Goal: Download file/media

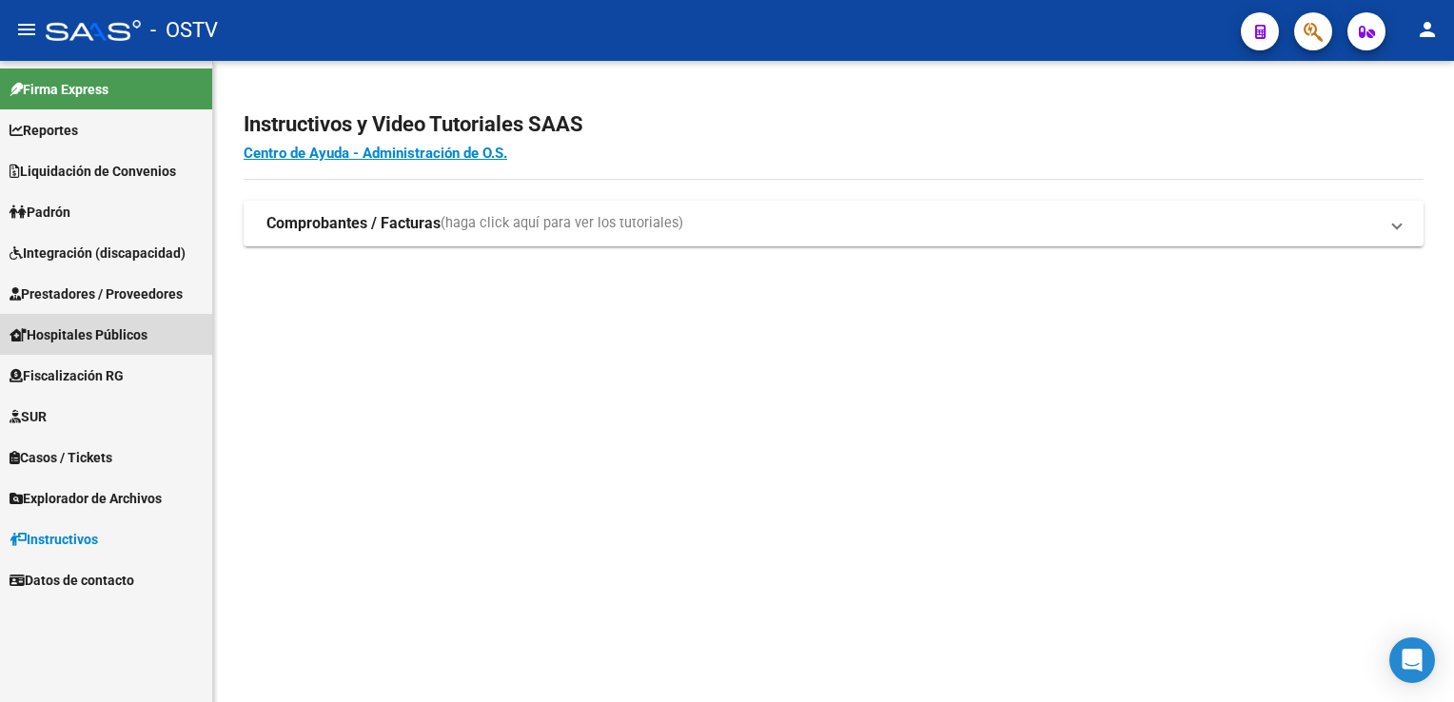
click at [138, 335] on span "Hospitales Públicos" at bounding box center [79, 334] width 138 height 21
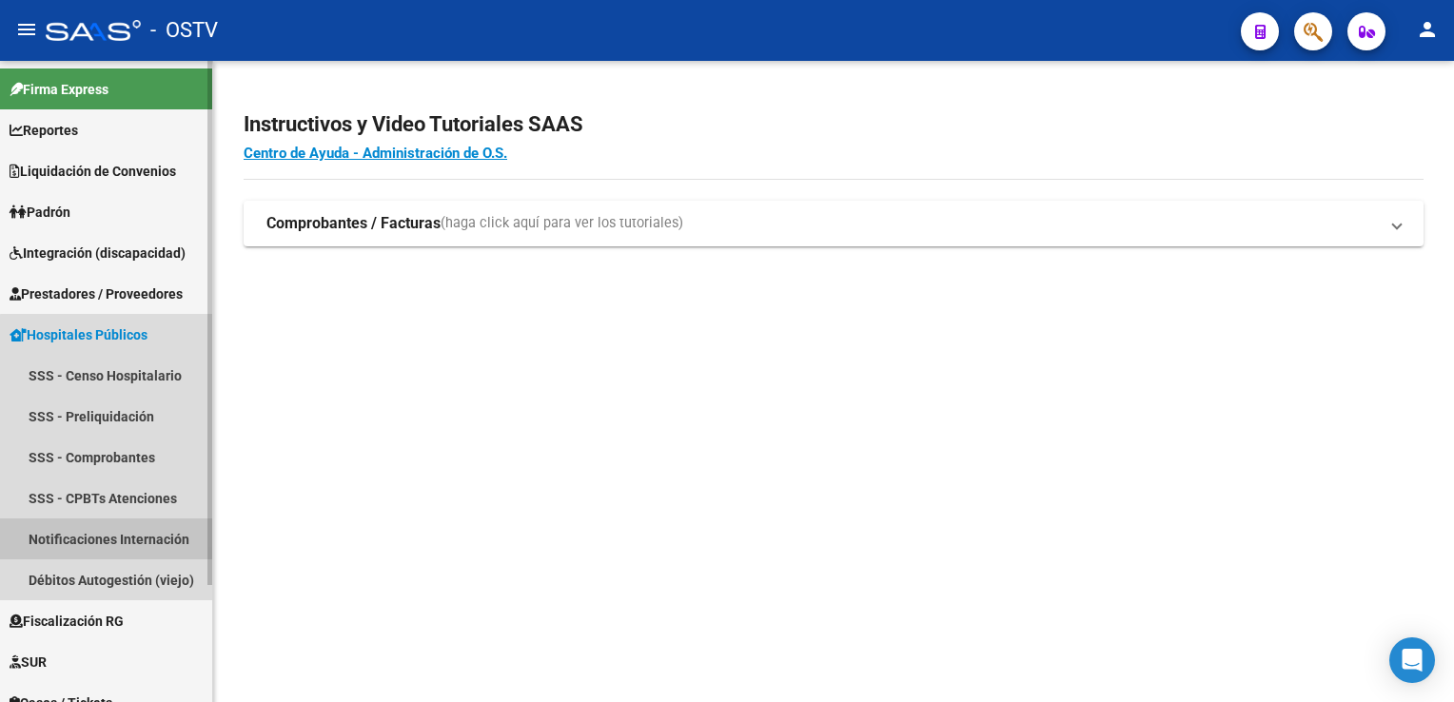
click at [133, 539] on link "Notificaciones Internación" at bounding box center [106, 539] width 212 height 41
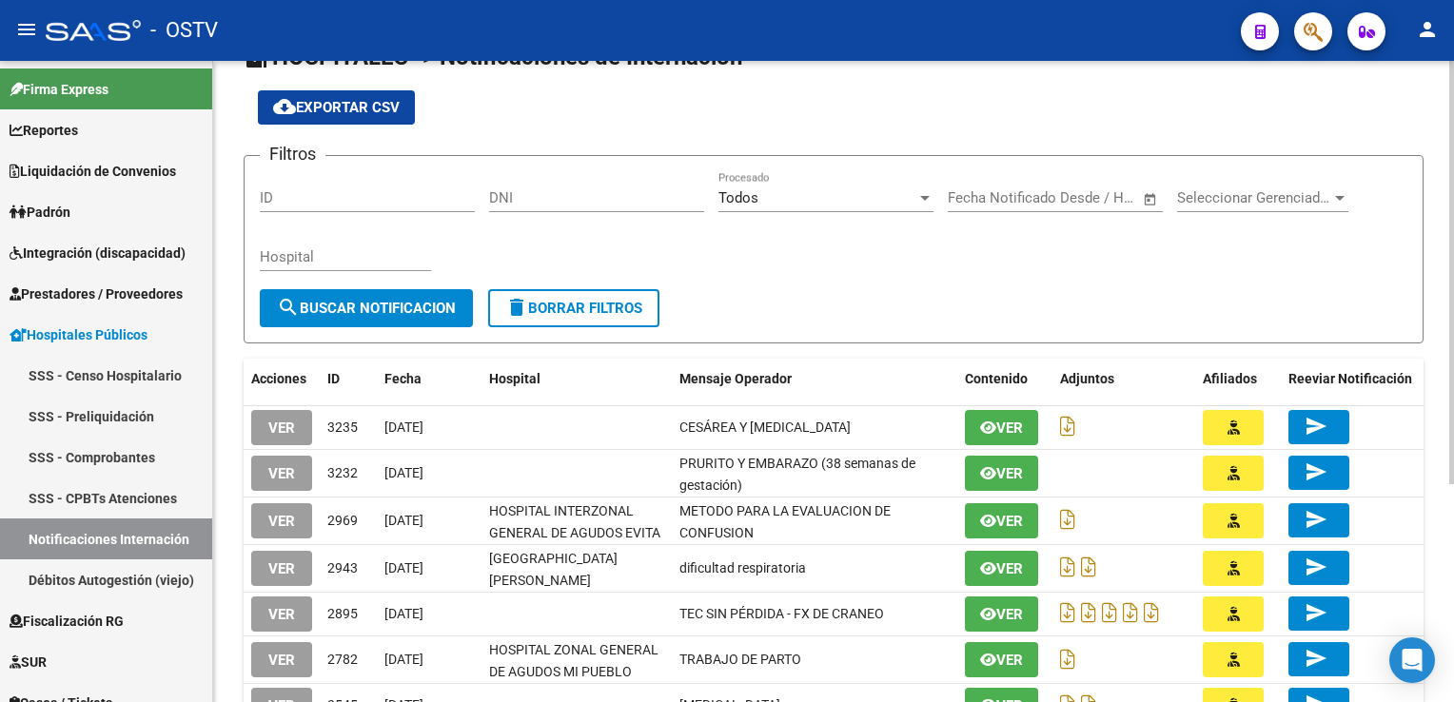
scroll to position [45, 0]
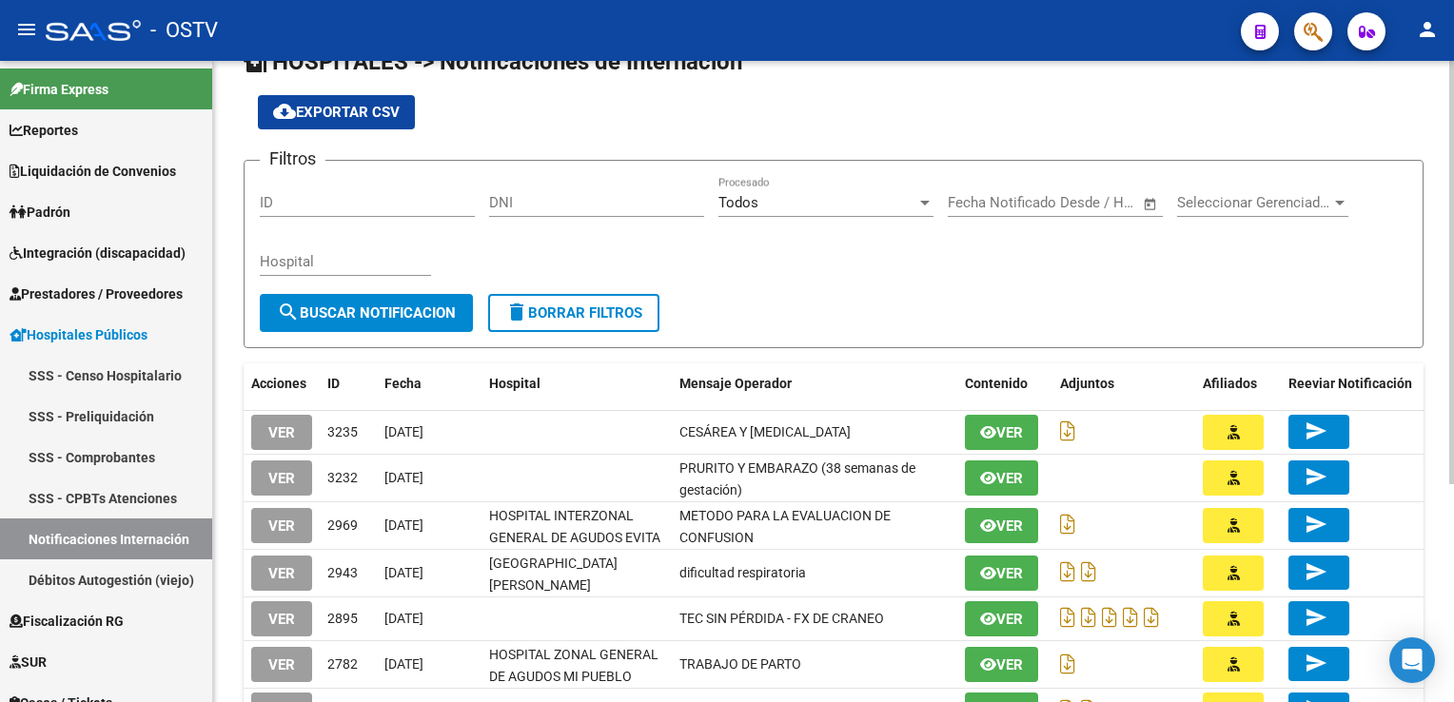
click at [1434, 166] on div "HOSPITALES -> Notificaciones de Internación cloud_download Exportar CSV Filtros…" at bounding box center [836, 501] width 1246 height 971
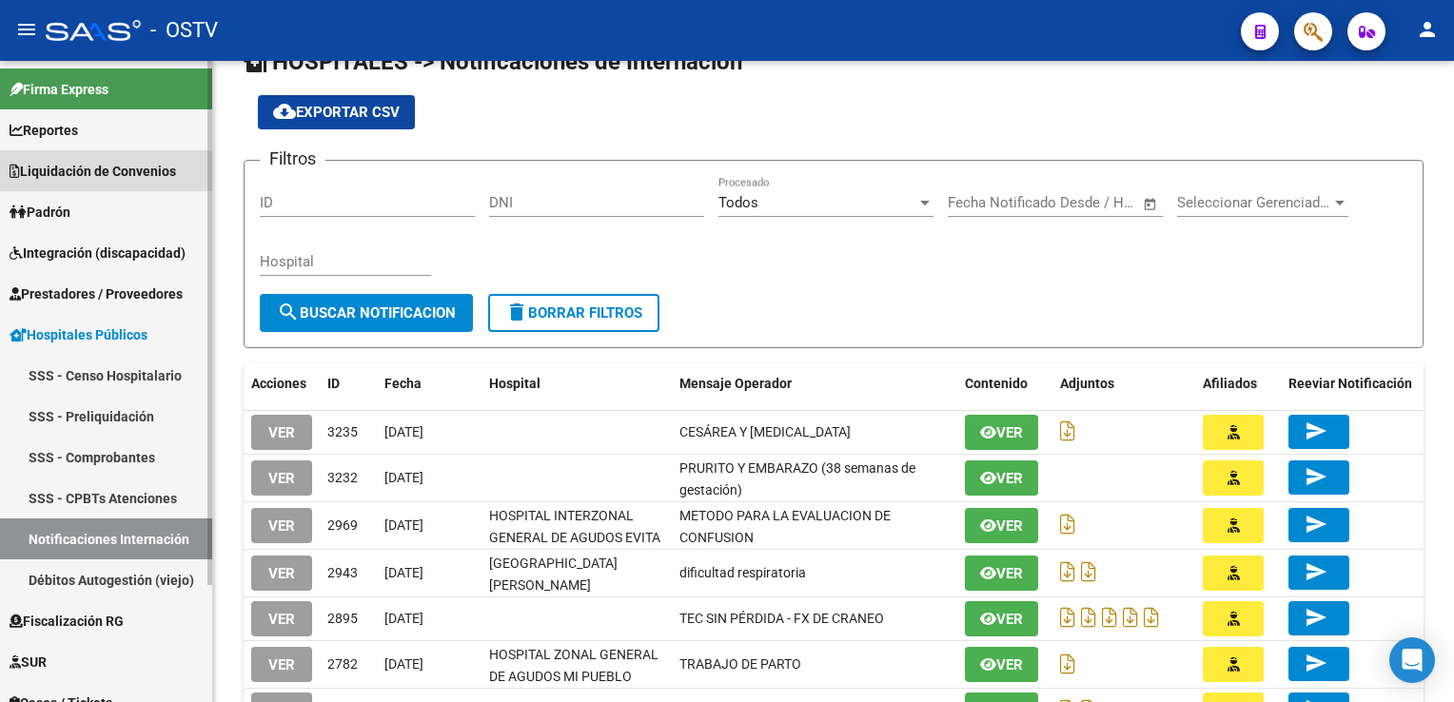
click at [91, 162] on span "Liquidación de Convenios" at bounding box center [93, 171] width 167 height 21
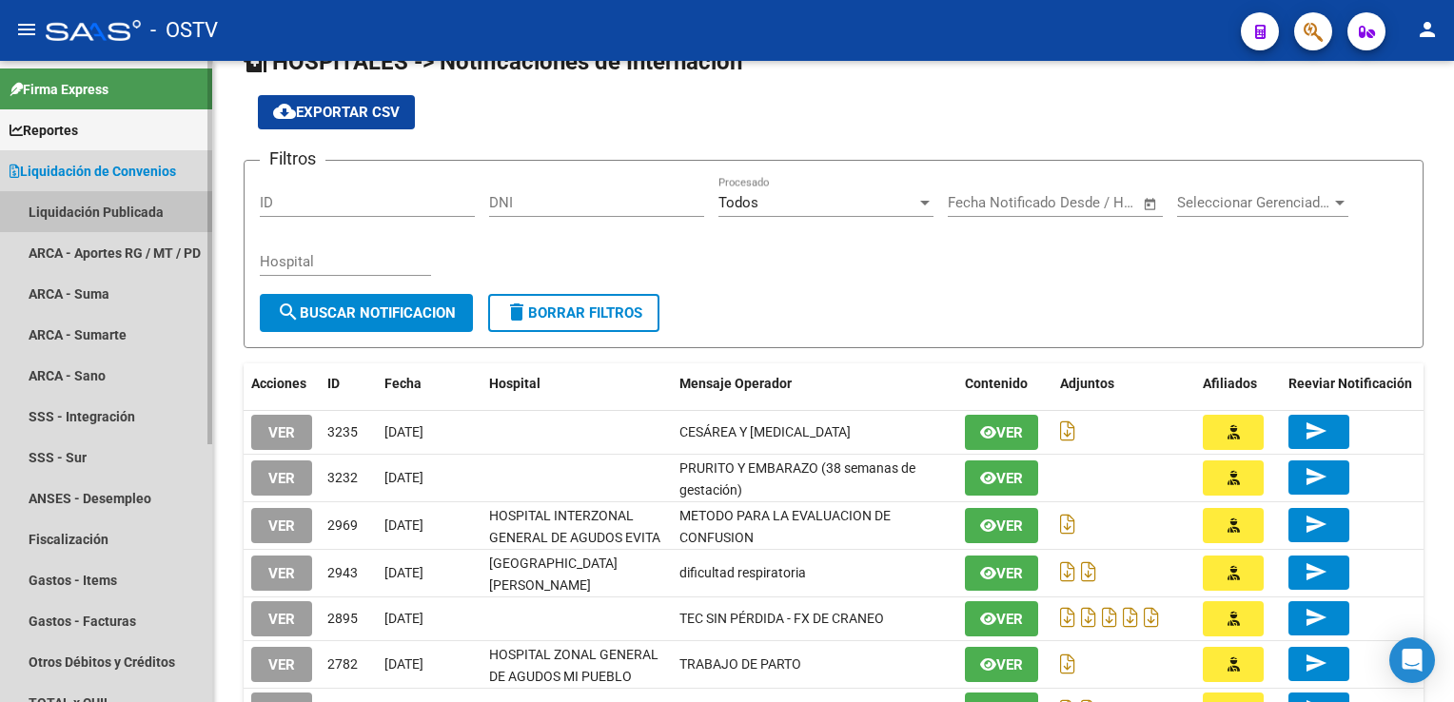
click at [89, 210] on link "Liquidación Publicada" at bounding box center [106, 211] width 212 height 41
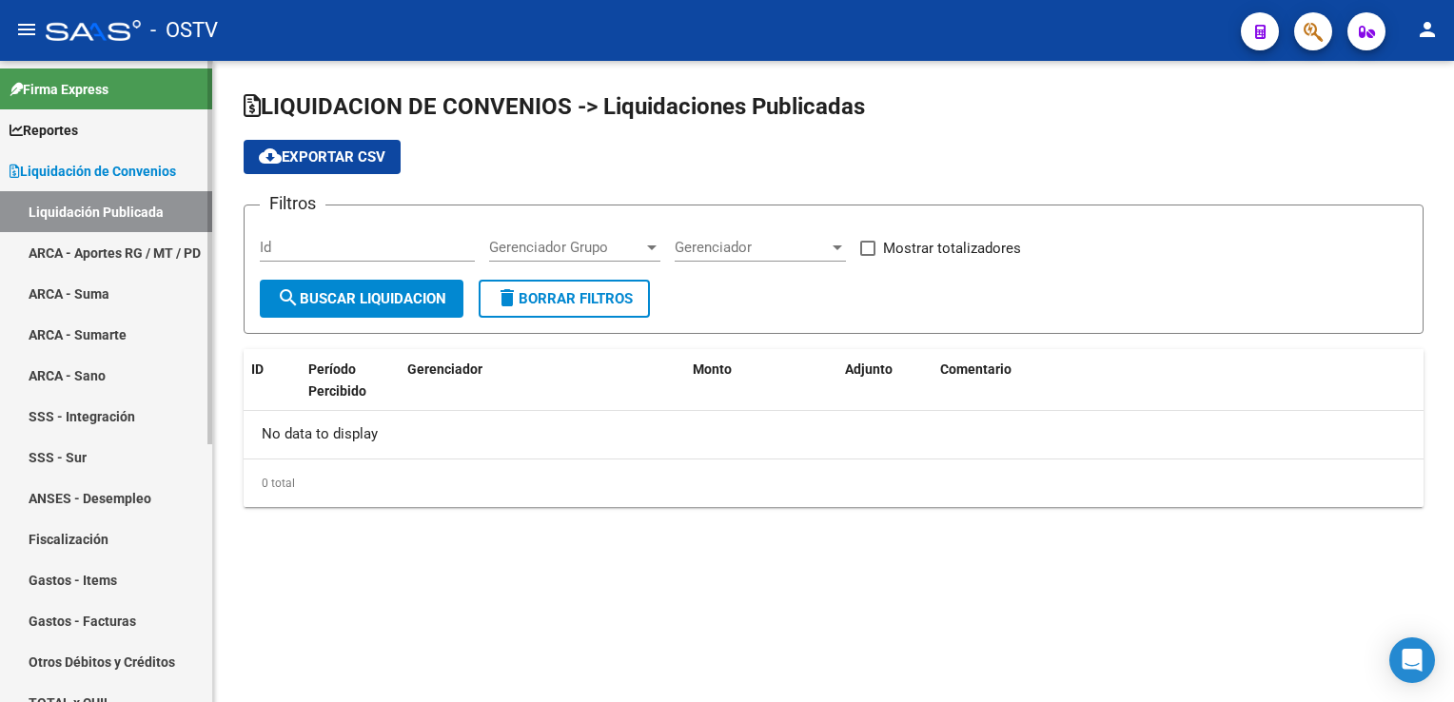
checkbox input "true"
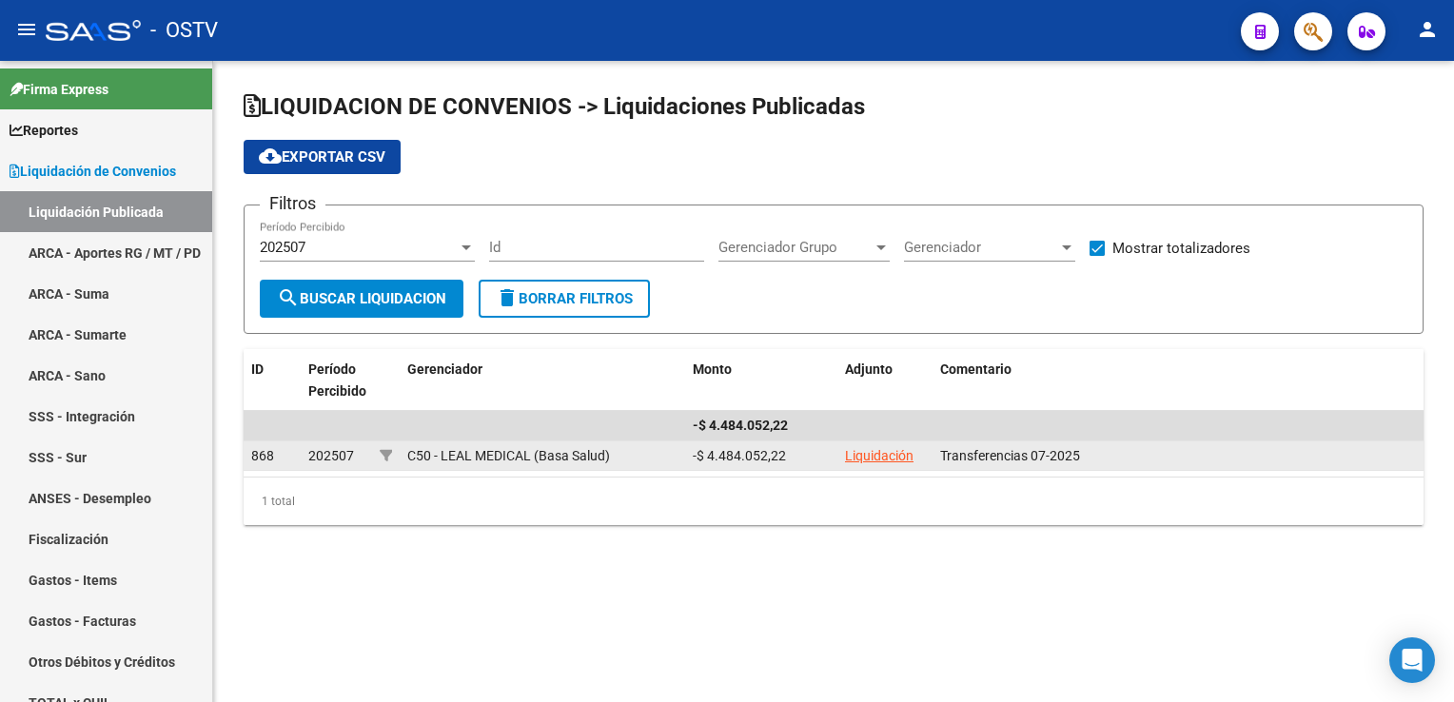
click at [875, 452] on link "Liquidación" at bounding box center [879, 455] width 69 height 15
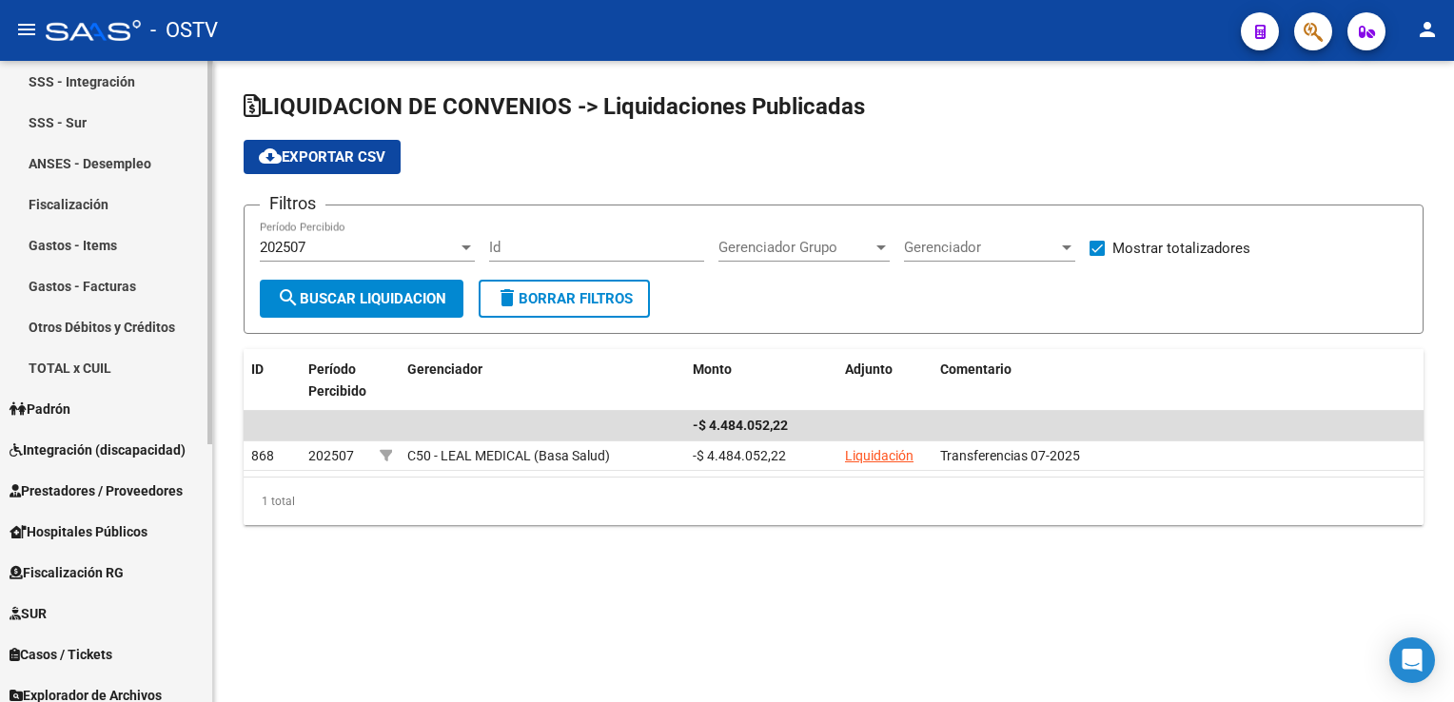
scroll to position [357, 0]
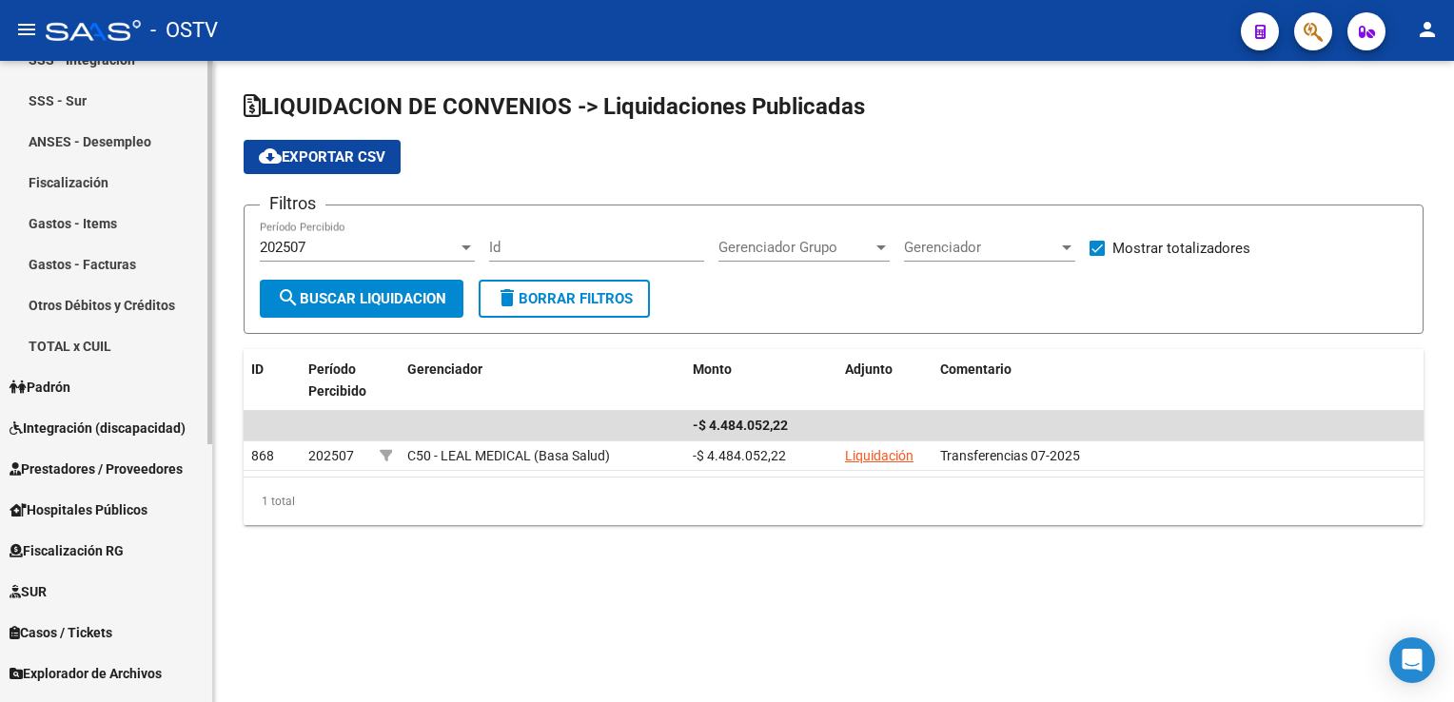
click at [209, 502] on div at bounding box center [209, 465] width 5 height 383
click at [91, 504] on span "Hospitales Públicos" at bounding box center [79, 510] width 138 height 21
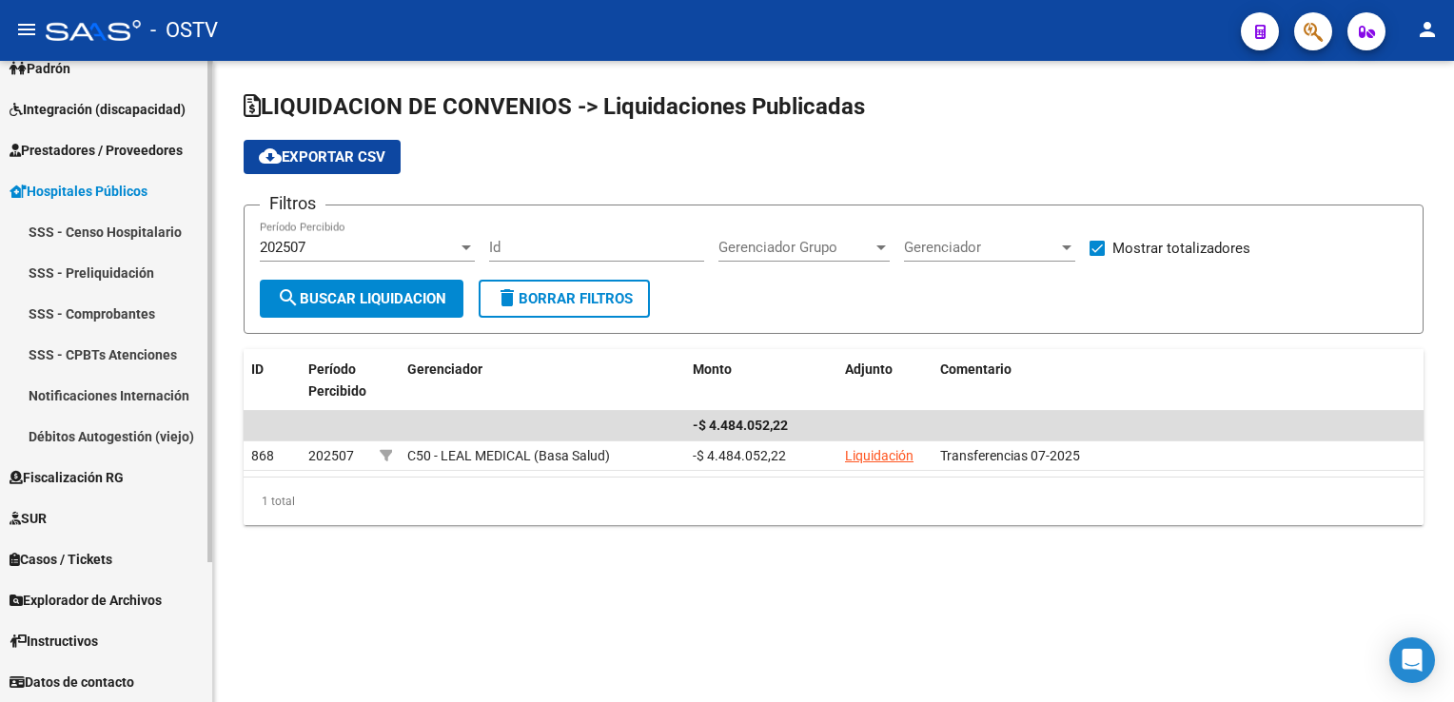
scroll to position [143, 0]
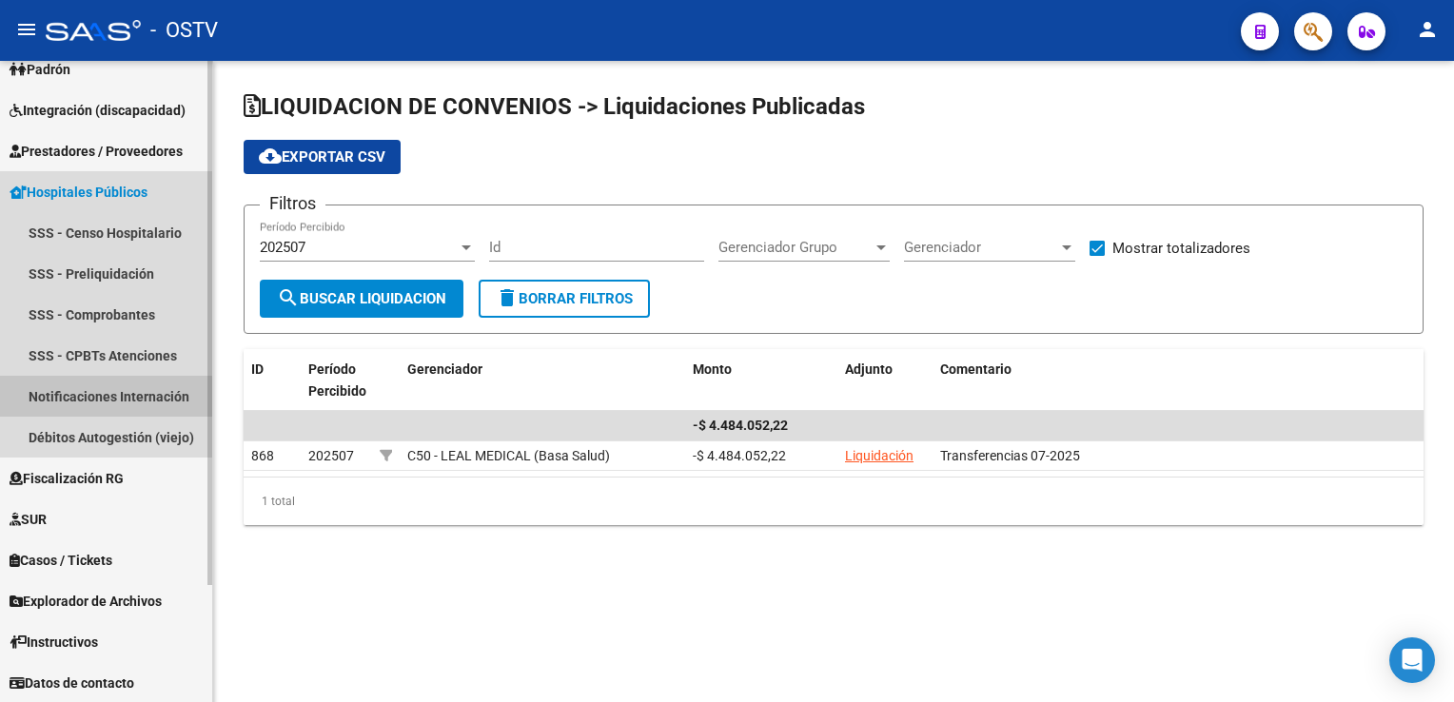
click at [95, 397] on link "Notificaciones Internación" at bounding box center [106, 396] width 212 height 41
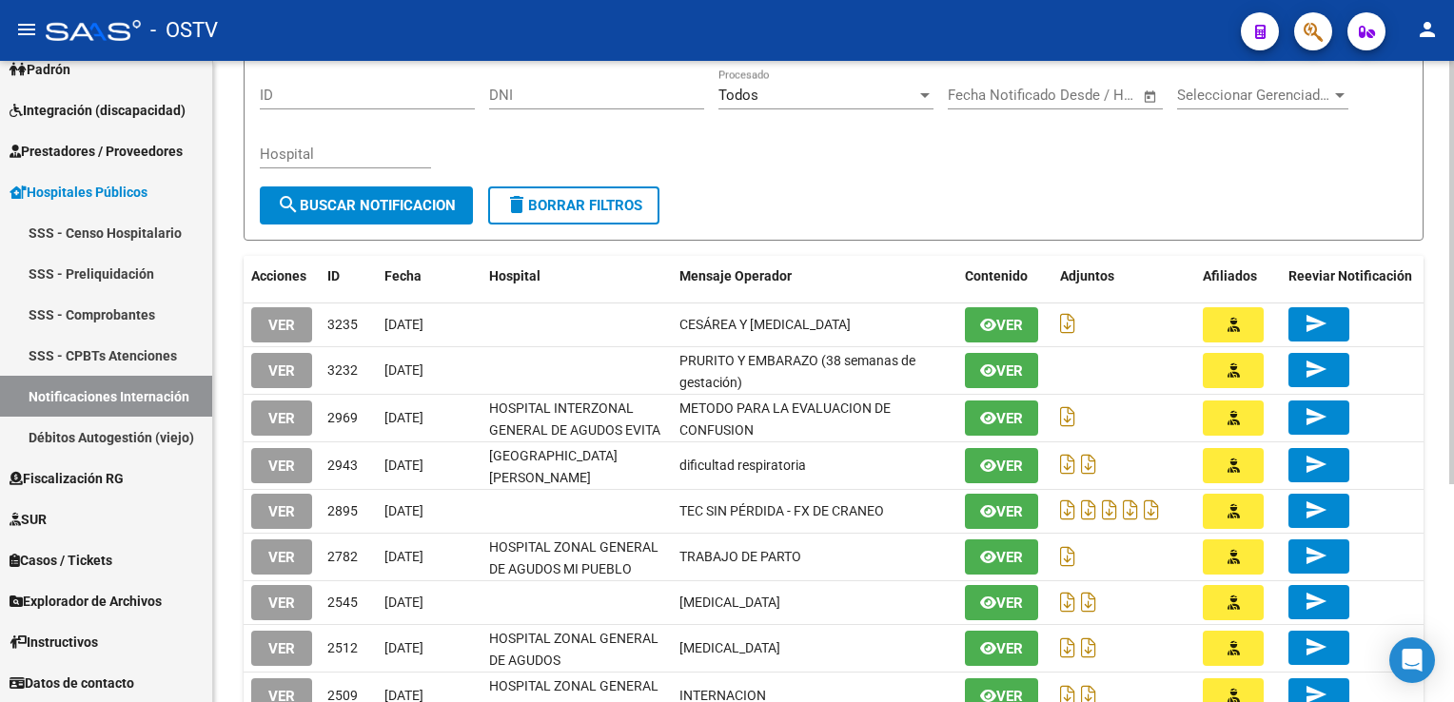
scroll to position [159, 0]
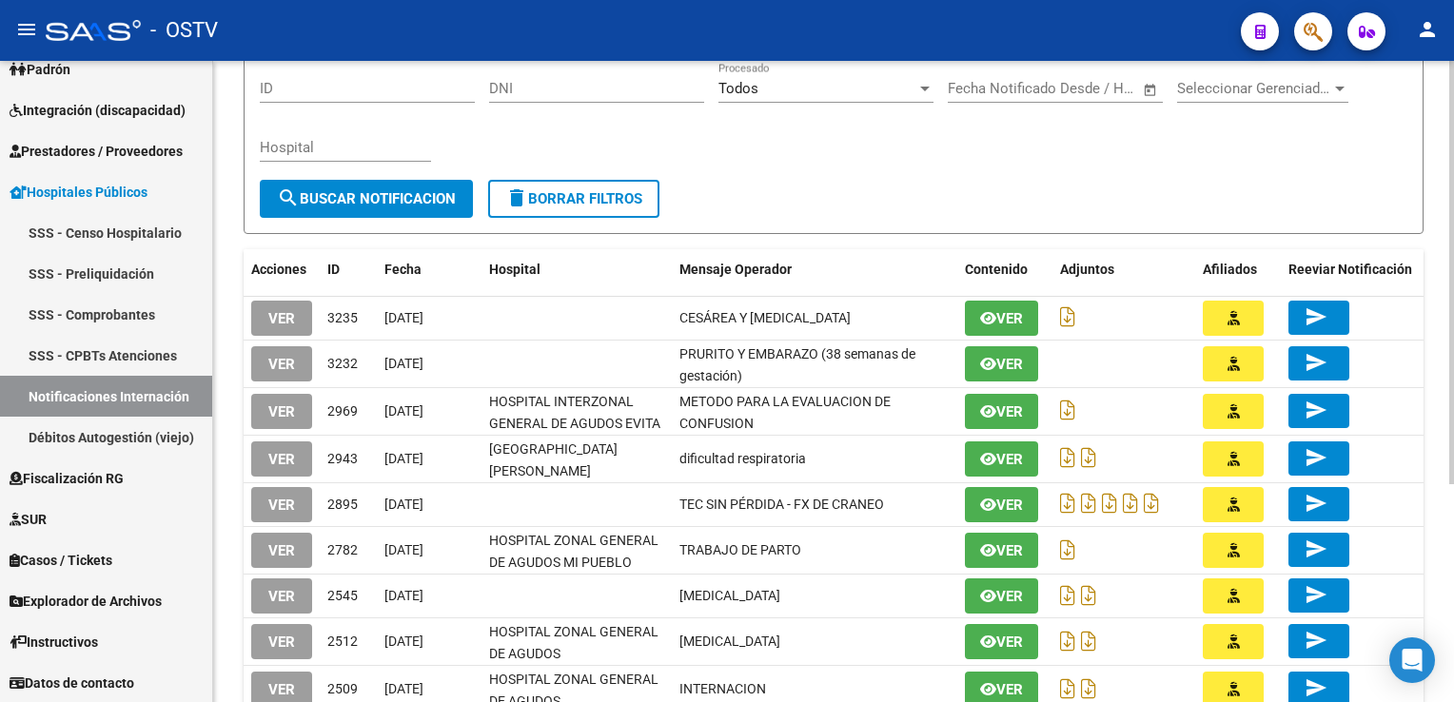
click at [1443, 285] on div "HOSPITALES -> Notificaciones de Internación cloud_download Exportar CSV Filtros…" at bounding box center [836, 387] width 1246 height 971
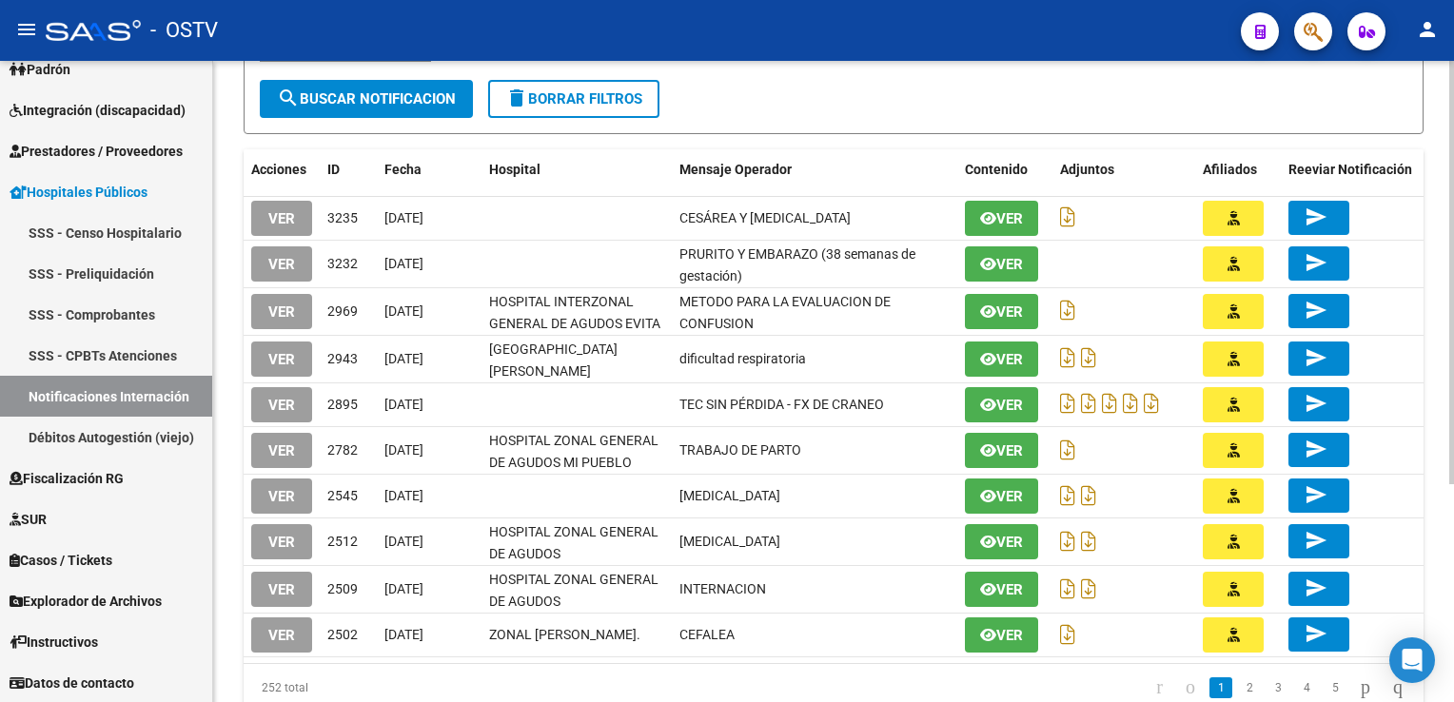
scroll to position [330, 0]
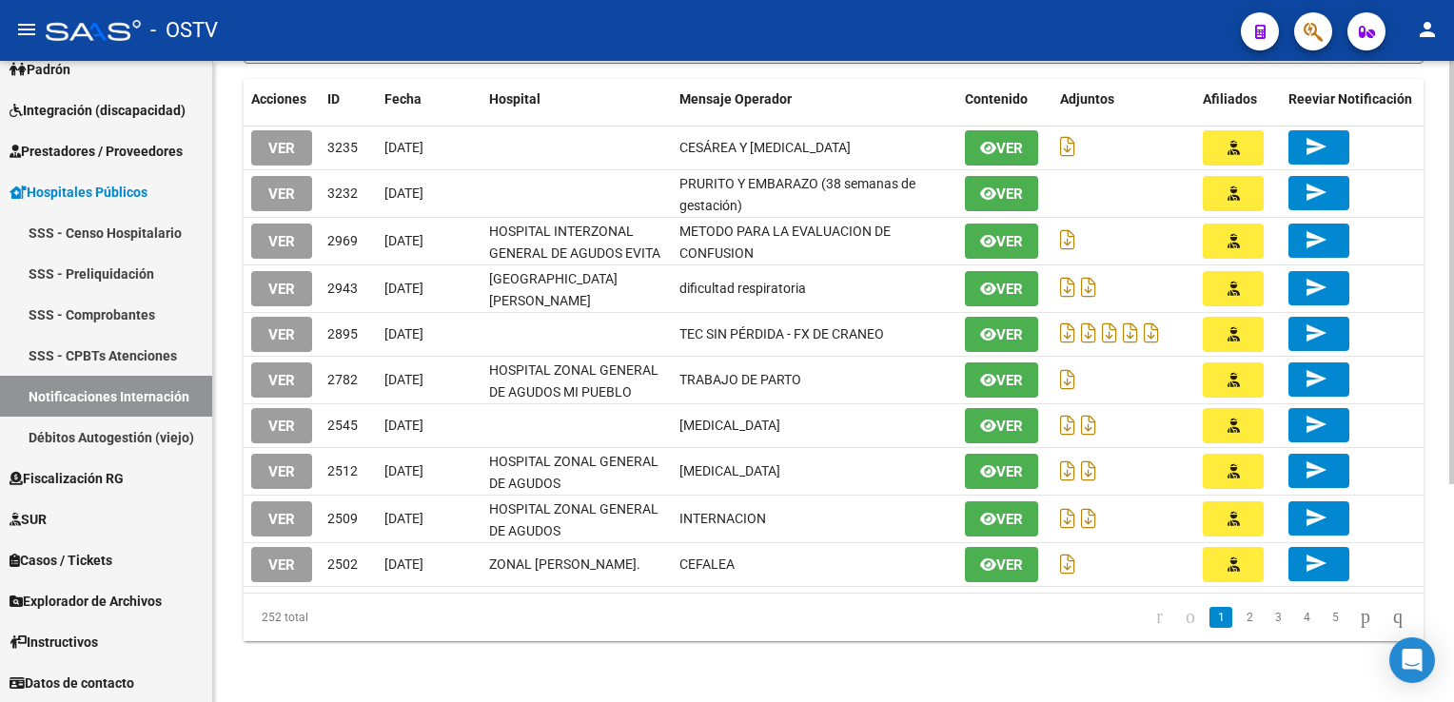
click at [1432, 431] on div "HOSPITALES -> Notificaciones de Internación cloud_download Exportar CSV Filtros…" at bounding box center [836, 217] width 1246 height 971
click at [1238, 612] on link "2" at bounding box center [1249, 617] width 23 height 21
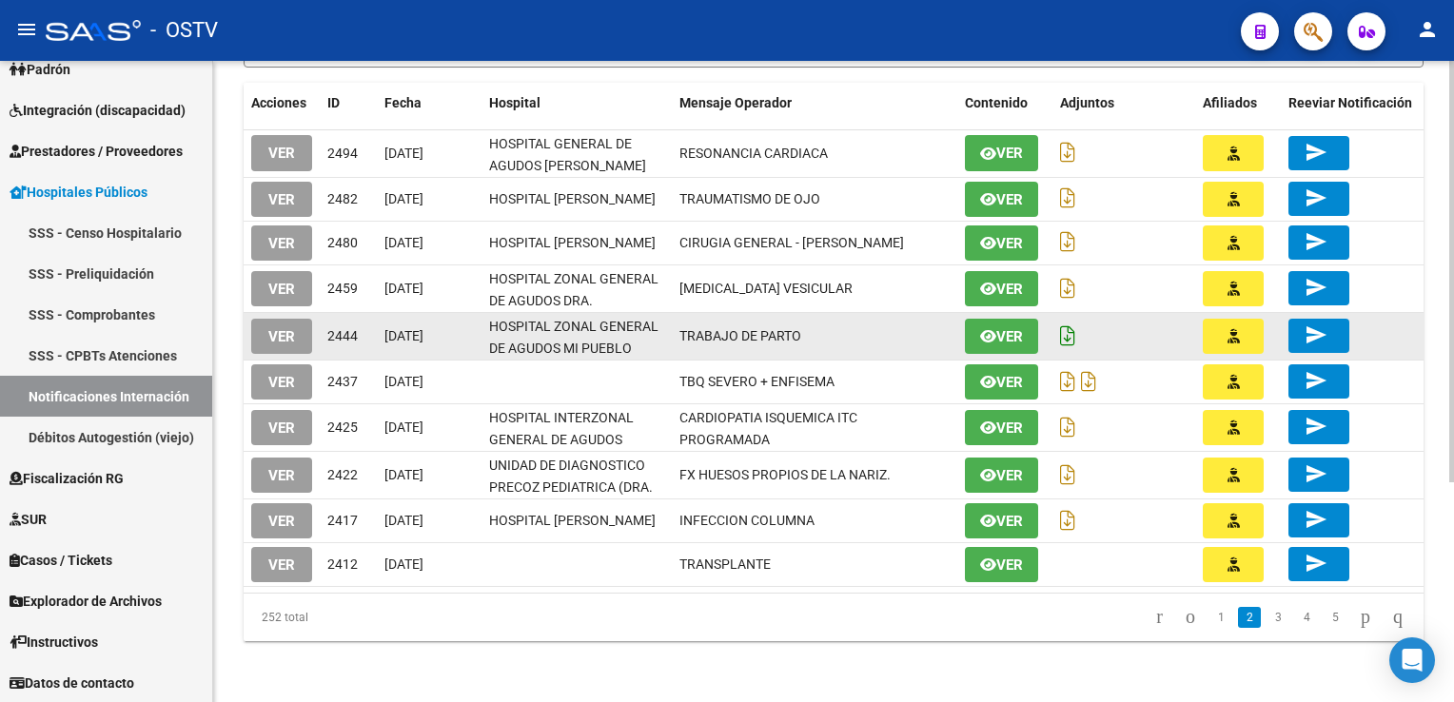
click at [1067, 335] on icon at bounding box center [1067, 335] width 15 height 21
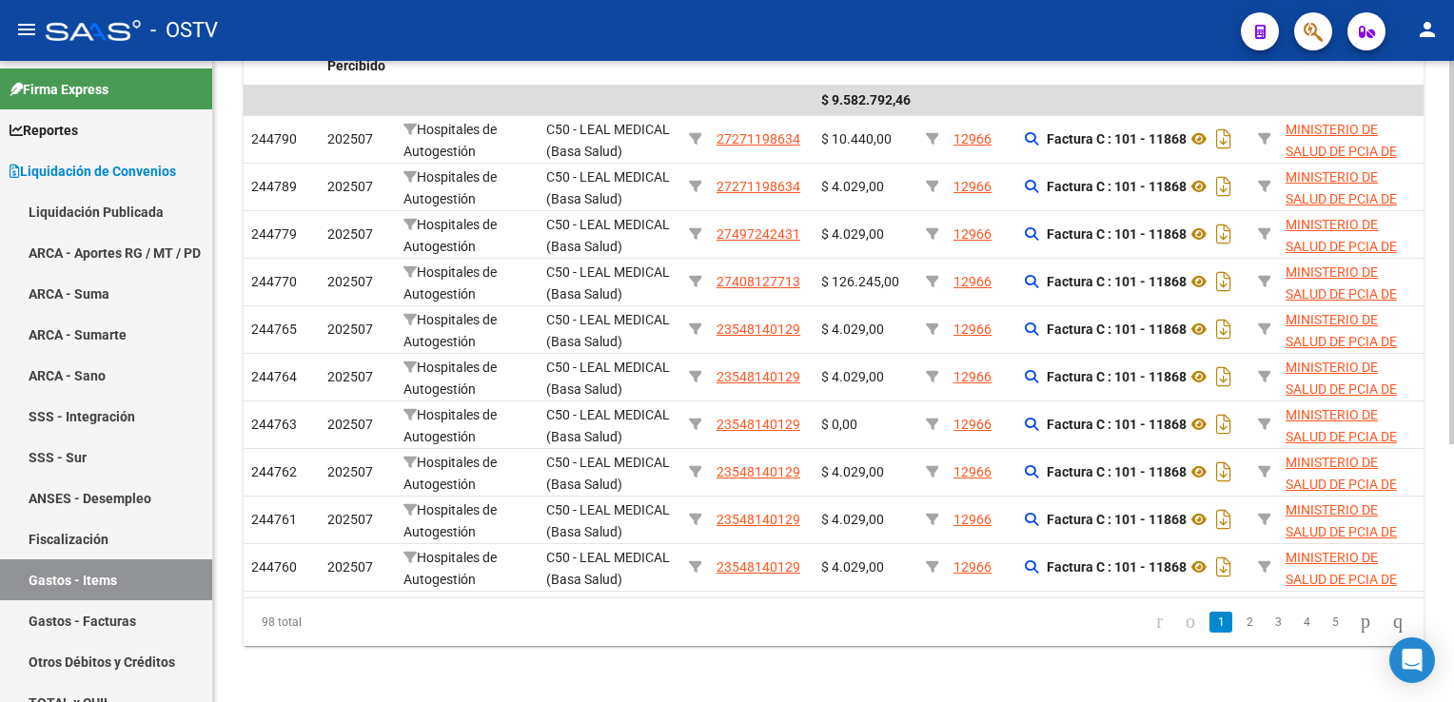
scroll to position [416, 0]
click at [1422, 329] on div "LIQUIDACION DE CONVENIOS -> Gastos Detallados - Items cloud_download Exportar C…" at bounding box center [836, 175] width 1246 height 1061
click at [1266, 632] on link "3" at bounding box center [1277, 621] width 23 height 21
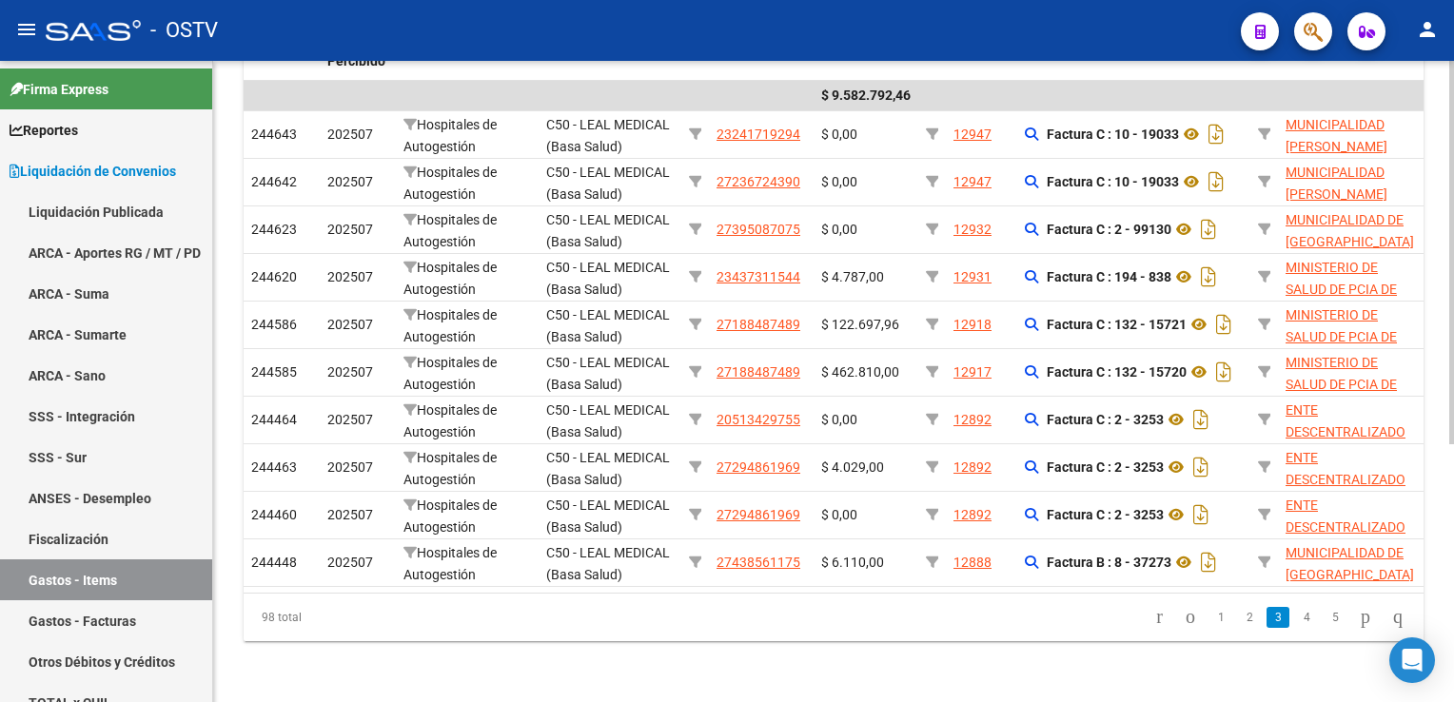
scroll to position [430, 0]
click at [1453, 347] on html "menu - OSTV person Firma Express Reportes Ingresos Devengados Detalles por CUIL…" at bounding box center [727, 351] width 1454 height 702
click at [1295, 611] on link "4" at bounding box center [1306, 617] width 23 height 21
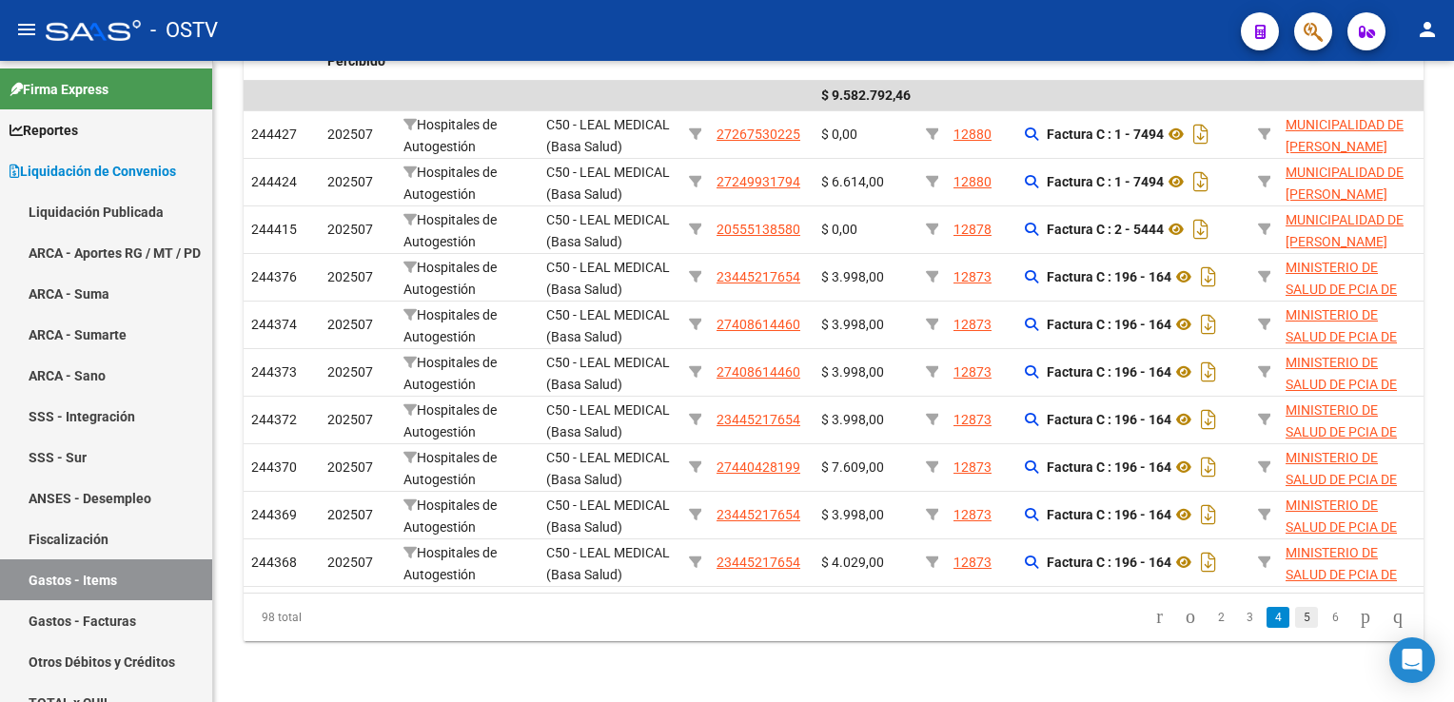
click at [1295, 615] on link "5" at bounding box center [1306, 617] width 23 height 21
click at [1295, 615] on link "6" at bounding box center [1306, 617] width 23 height 21
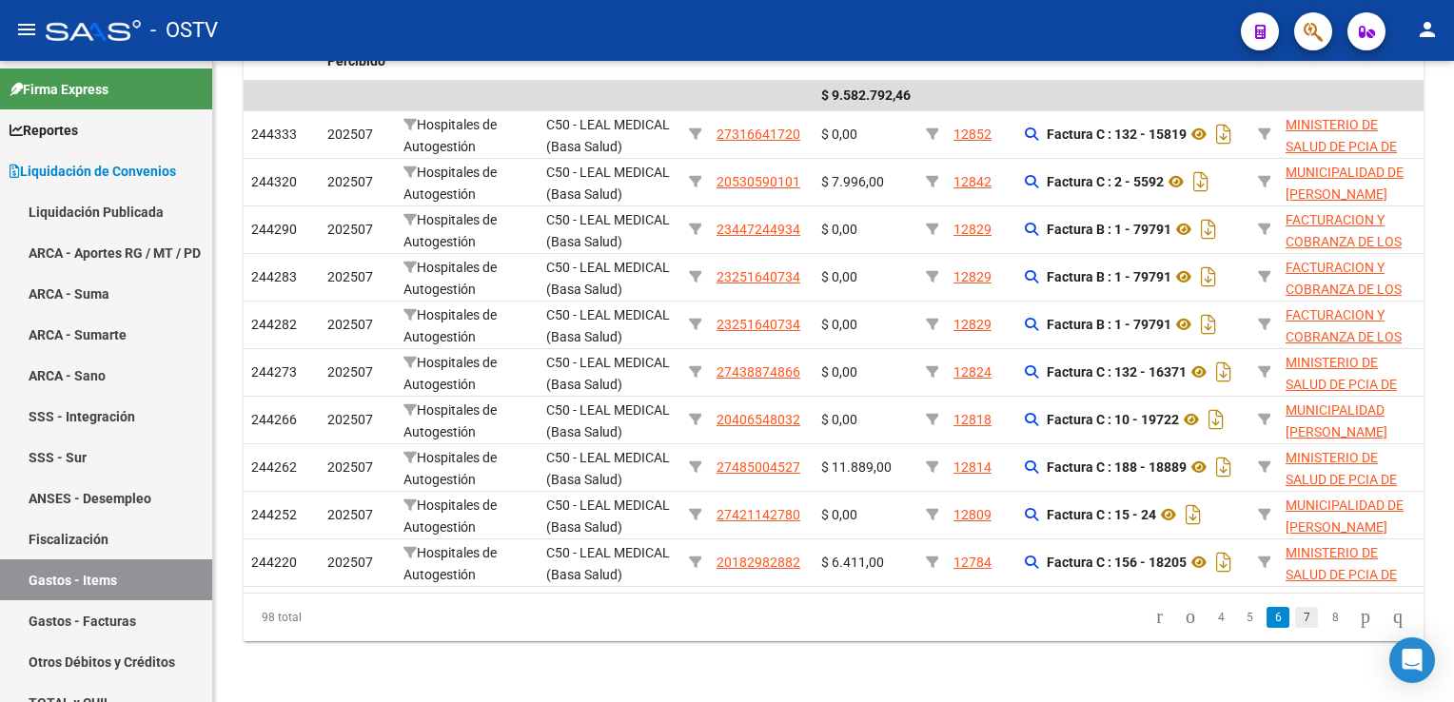
click at [1295, 615] on link "7" at bounding box center [1306, 617] width 23 height 21
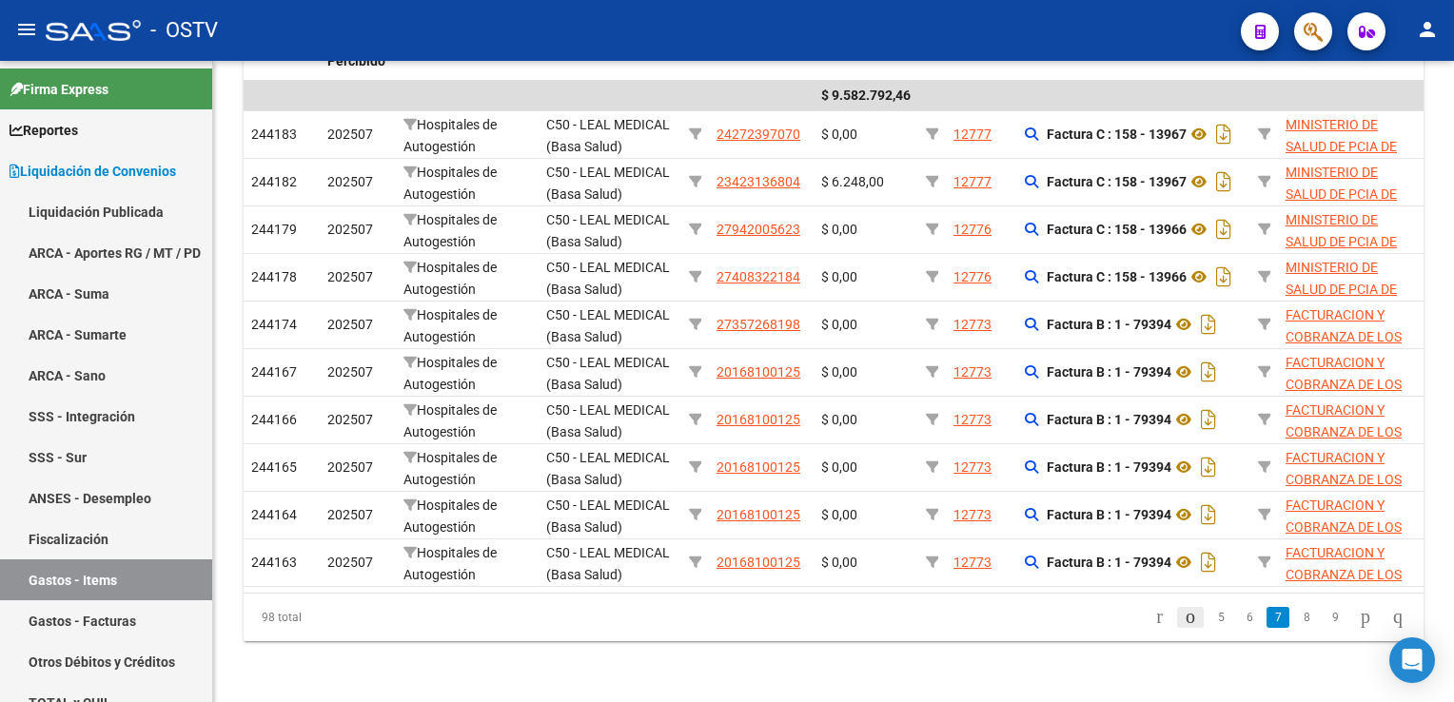
click at [1183, 616] on icon "go to previous page" at bounding box center [1190, 616] width 15 height 23
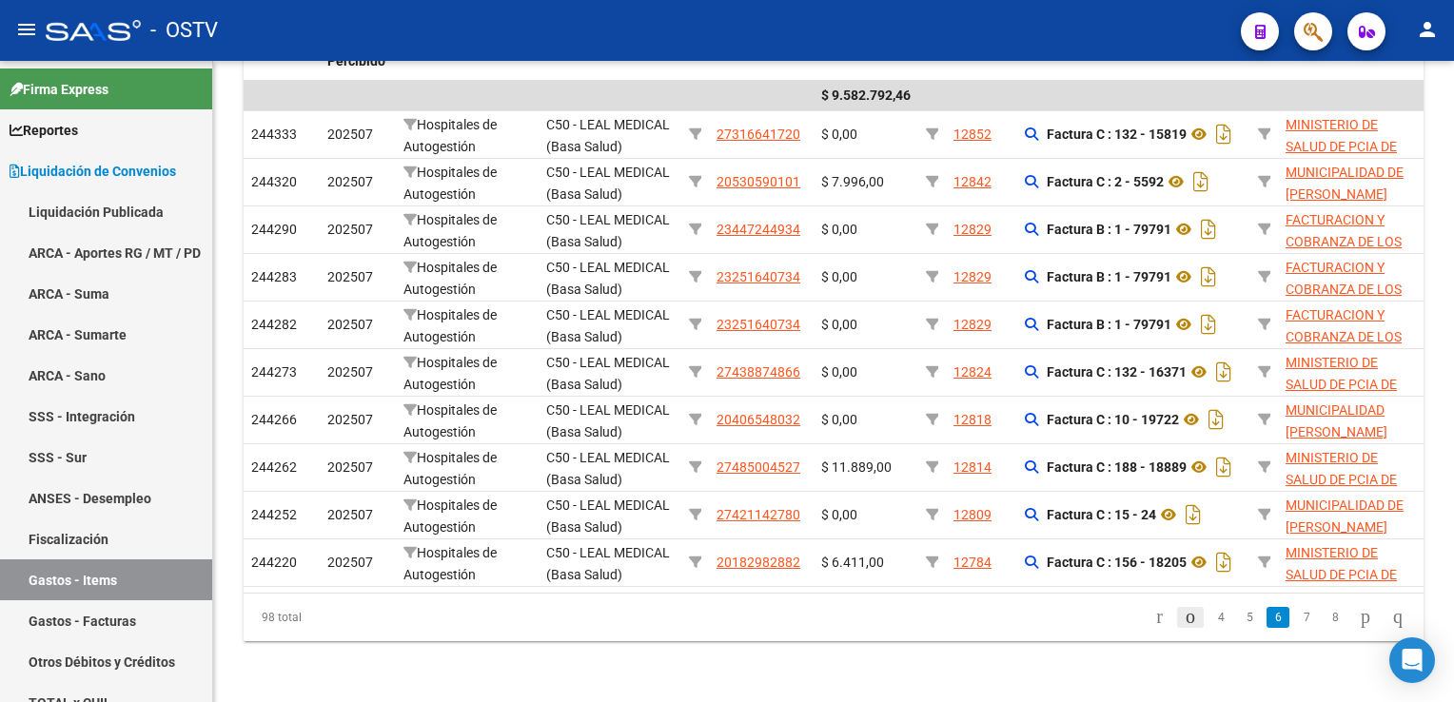
click at [1183, 618] on icon "go to previous page" at bounding box center [1190, 616] width 15 height 23
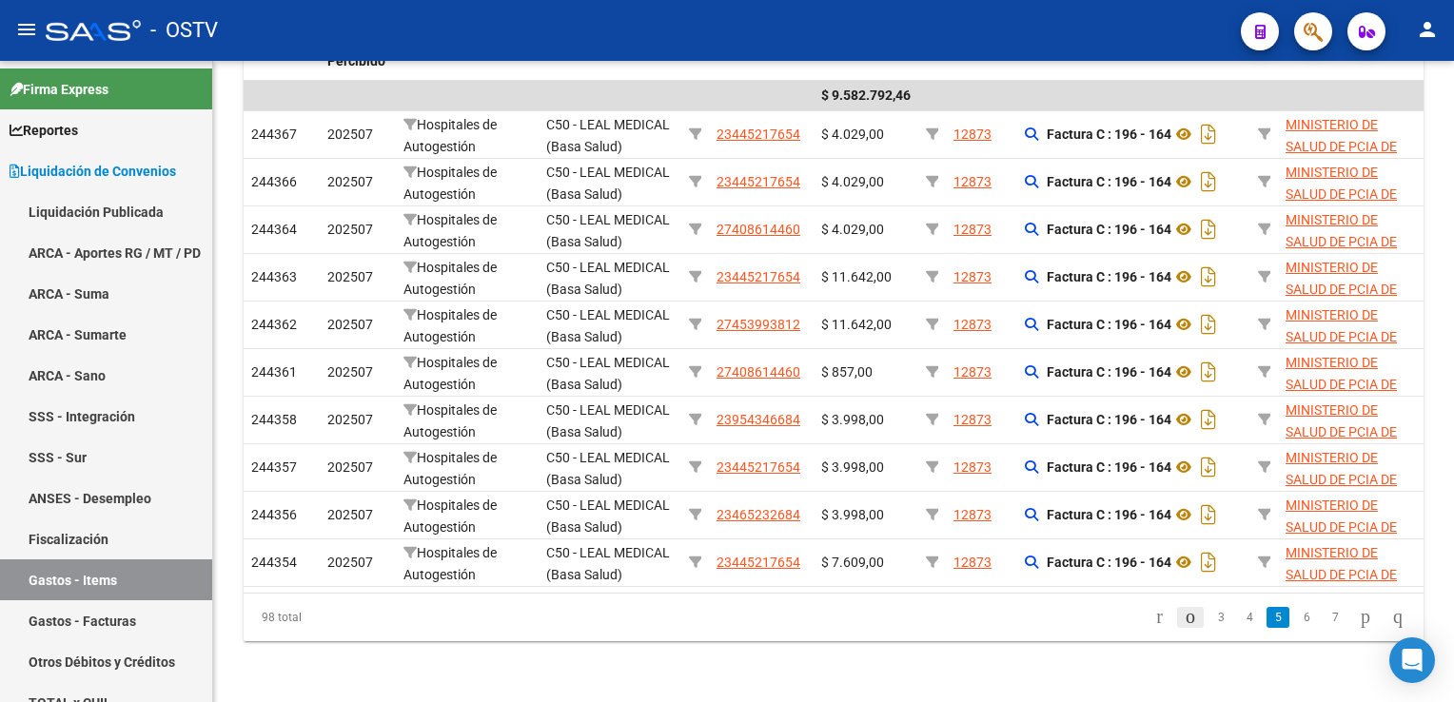
click at [1183, 618] on icon "go to previous page" at bounding box center [1190, 616] width 15 height 23
click at [1209, 618] on link "2" at bounding box center [1220, 617] width 23 height 21
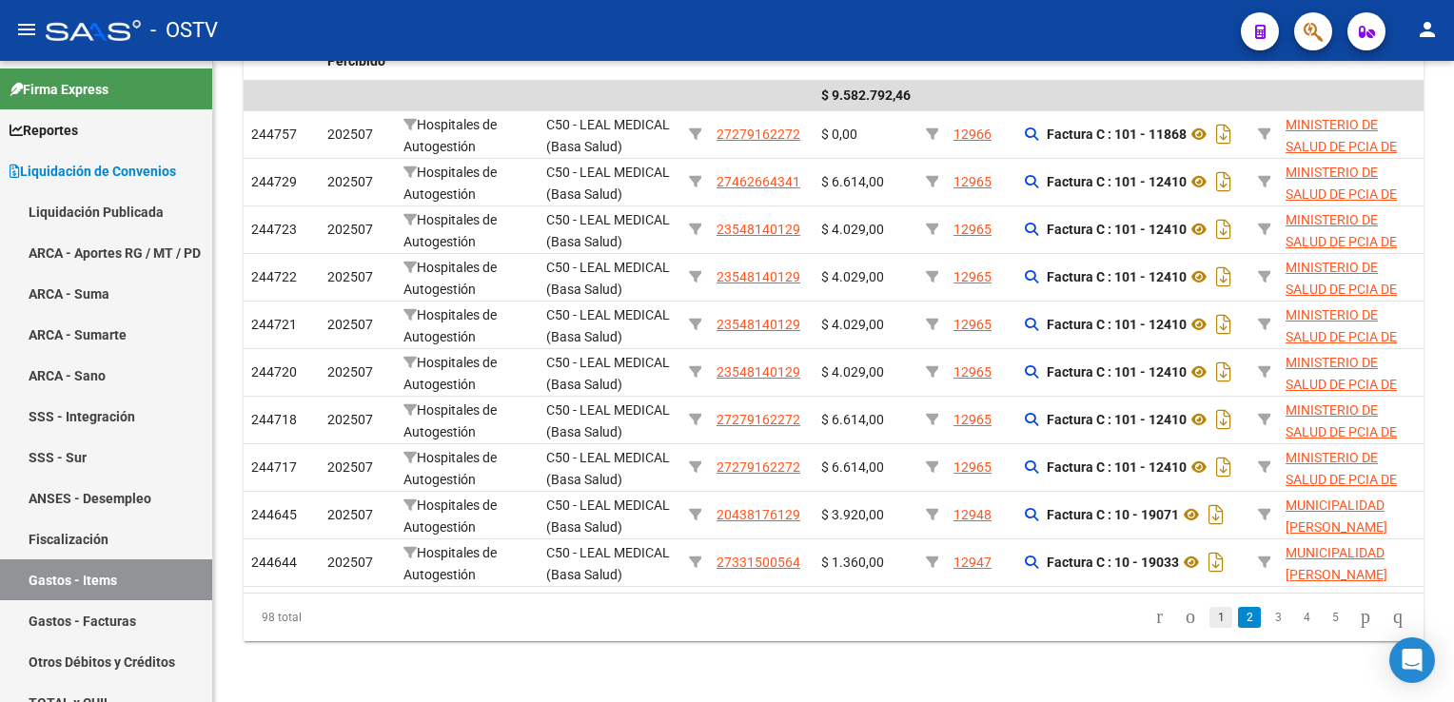
click at [1209, 615] on link "1" at bounding box center [1220, 617] width 23 height 21
click at [1358, 616] on icon "go to next page" at bounding box center [1365, 616] width 15 height 23
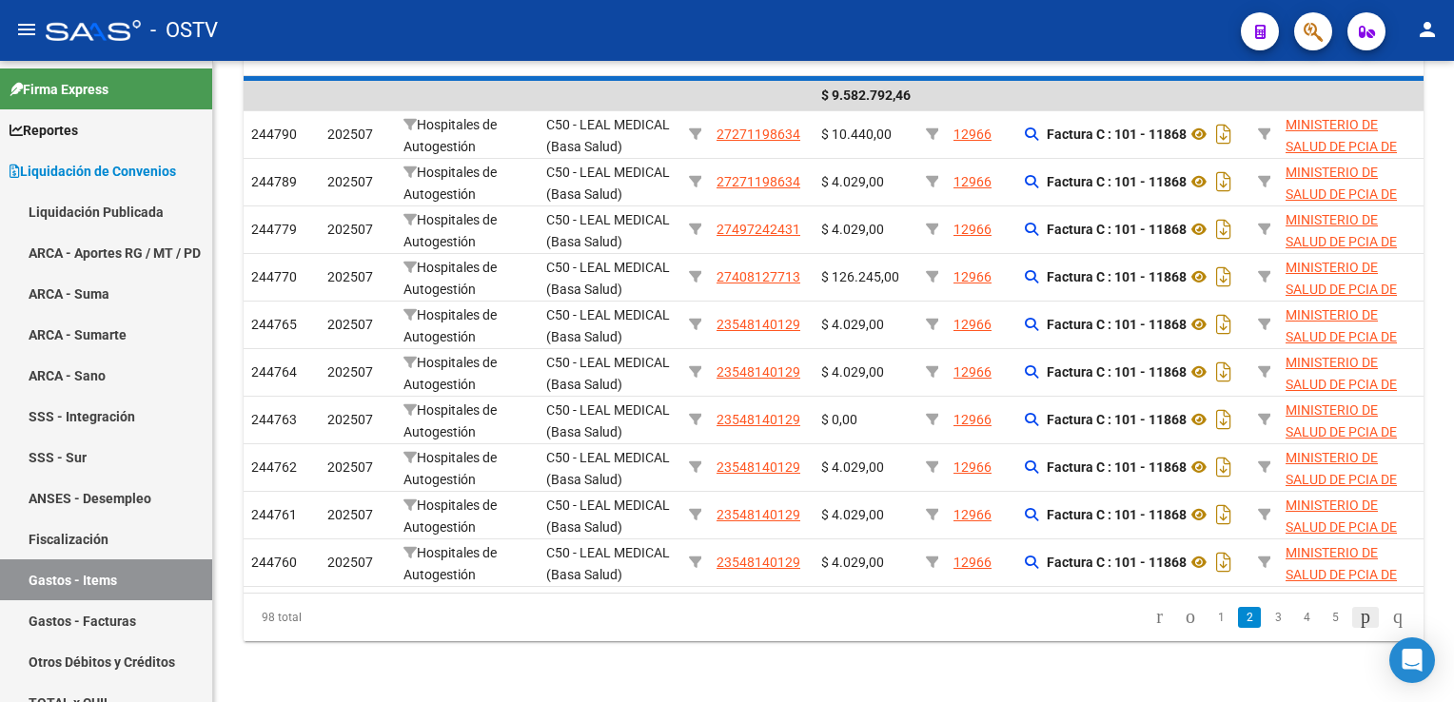
click at [1351, 616] on div "98 total 1 2 3 4 5" at bounding box center [834, 618] width 1180 height 48
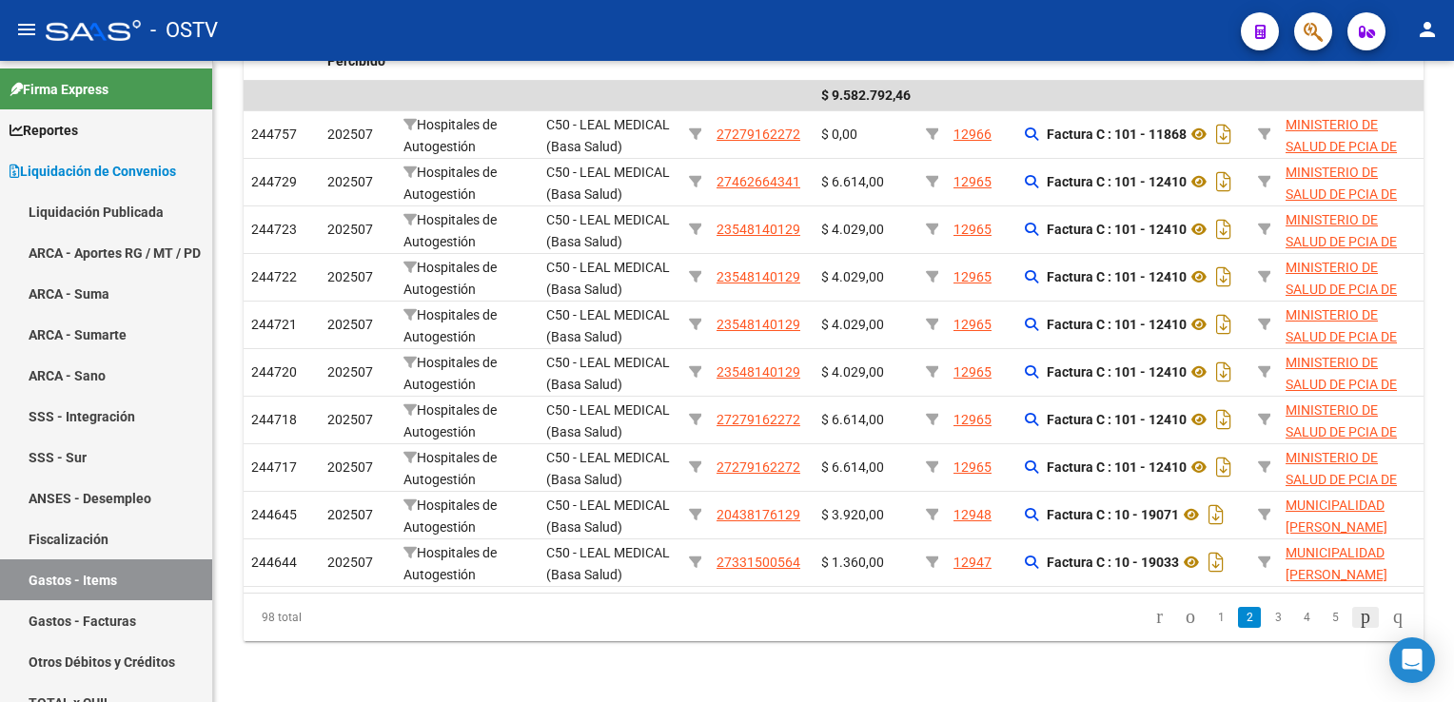
click at [1358, 616] on icon "go to next page" at bounding box center [1365, 616] width 15 height 23
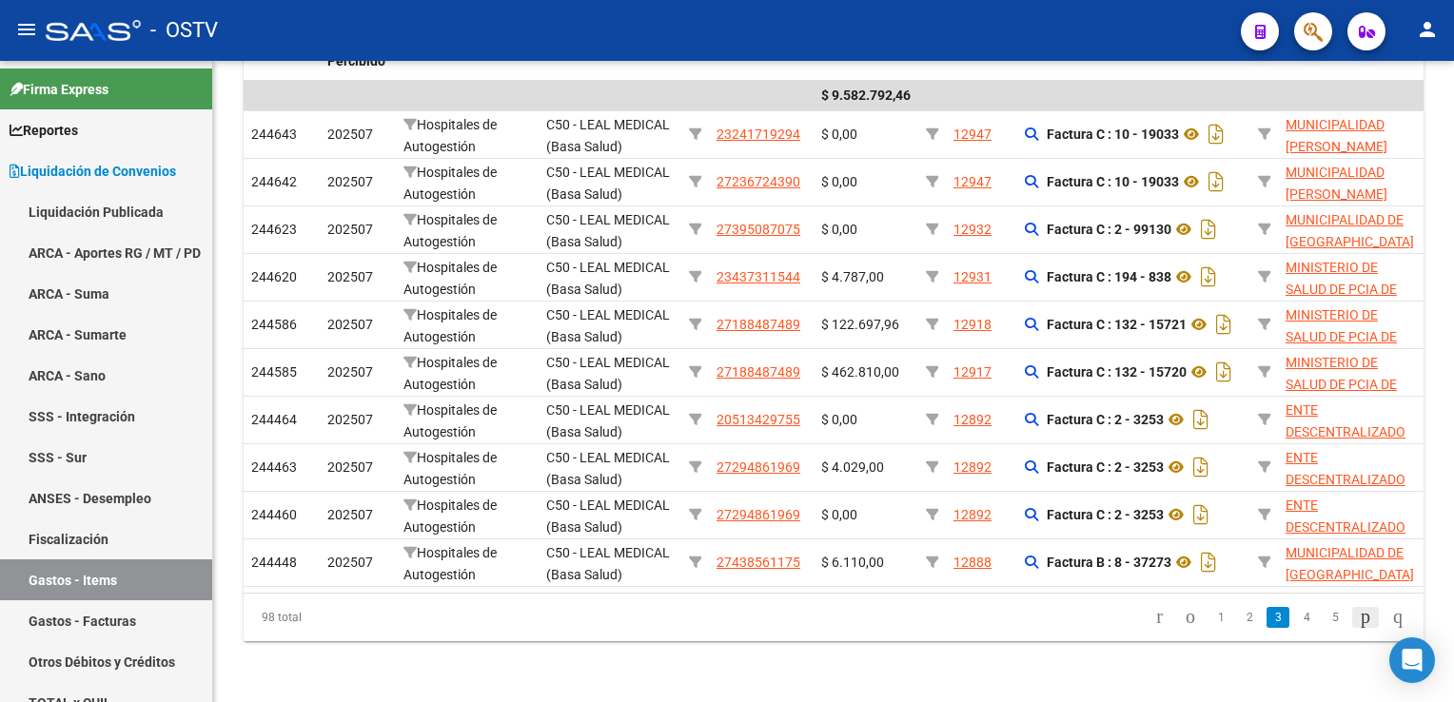
click at [1358, 616] on icon "go to next page" at bounding box center [1365, 616] width 15 height 23
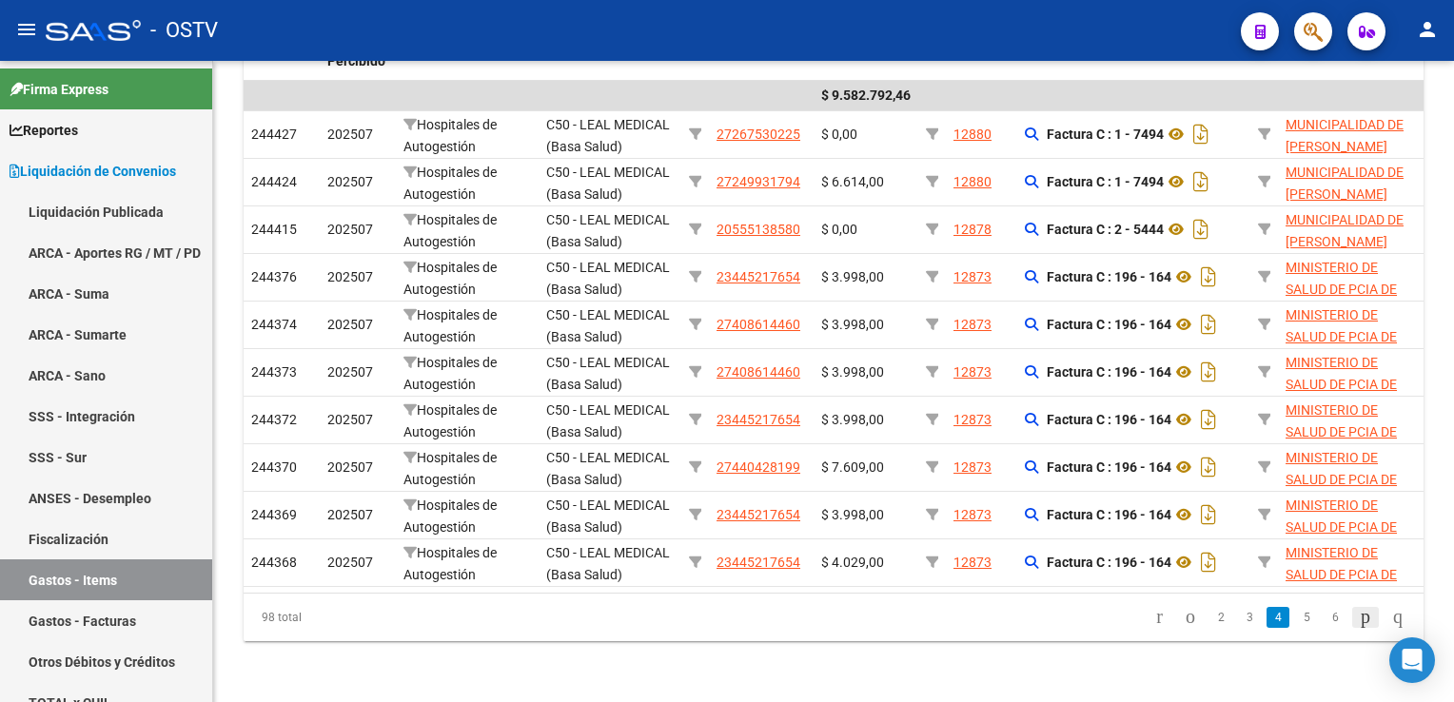
click at [1358, 616] on icon "go to next page" at bounding box center [1365, 616] width 15 height 23
click at [1351, 616] on div "98 total 3 4 5 6 7" at bounding box center [834, 618] width 1180 height 48
click at [1358, 616] on icon "go to next page" at bounding box center [1365, 616] width 15 height 23
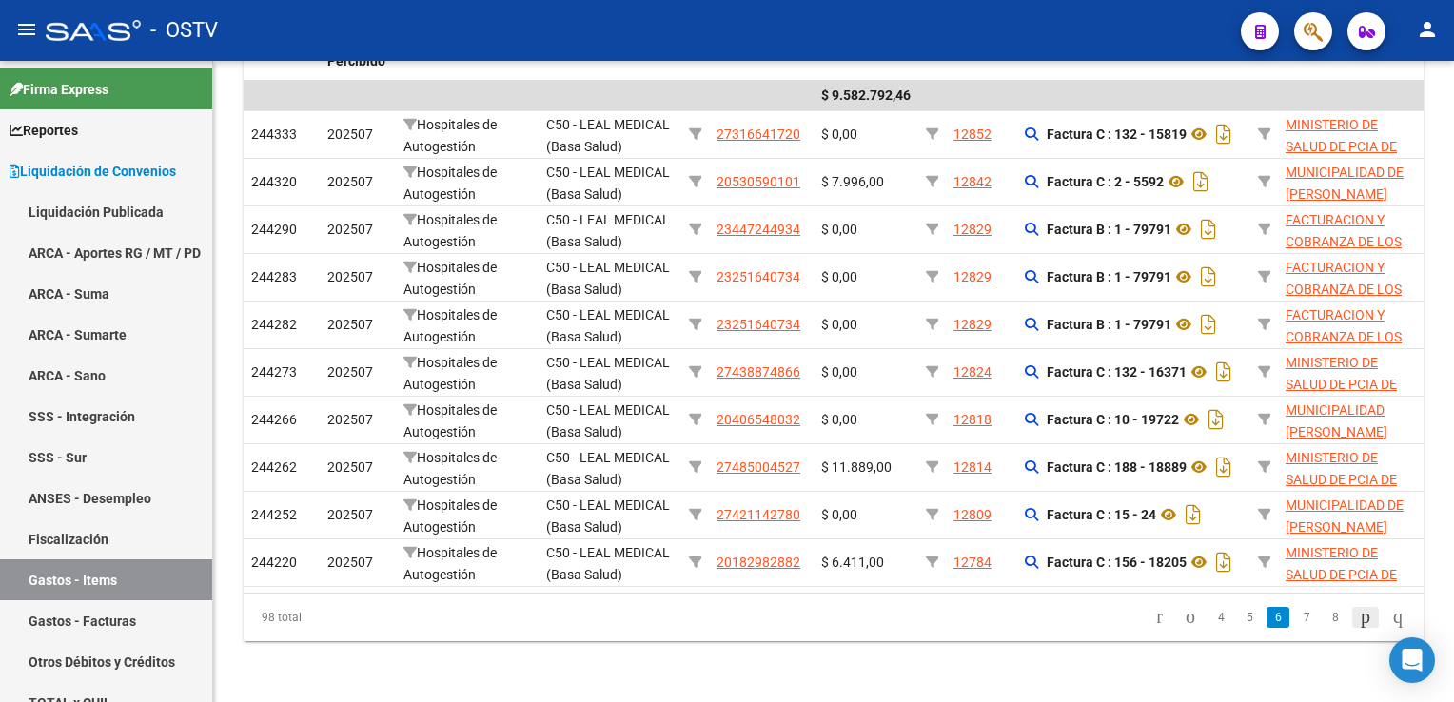
click at [1358, 616] on icon "go to next page" at bounding box center [1365, 616] width 15 height 23
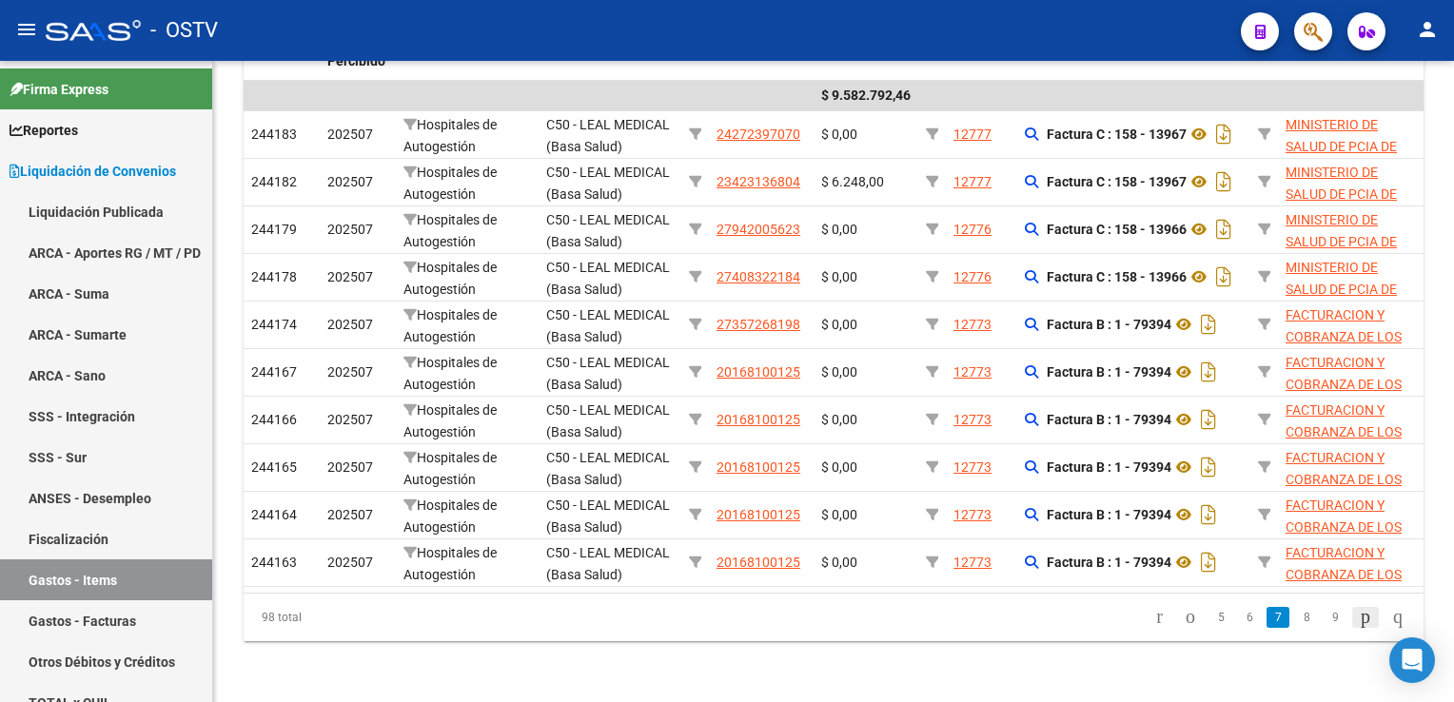
click at [1358, 616] on icon "go to next page" at bounding box center [1365, 616] width 15 height 23
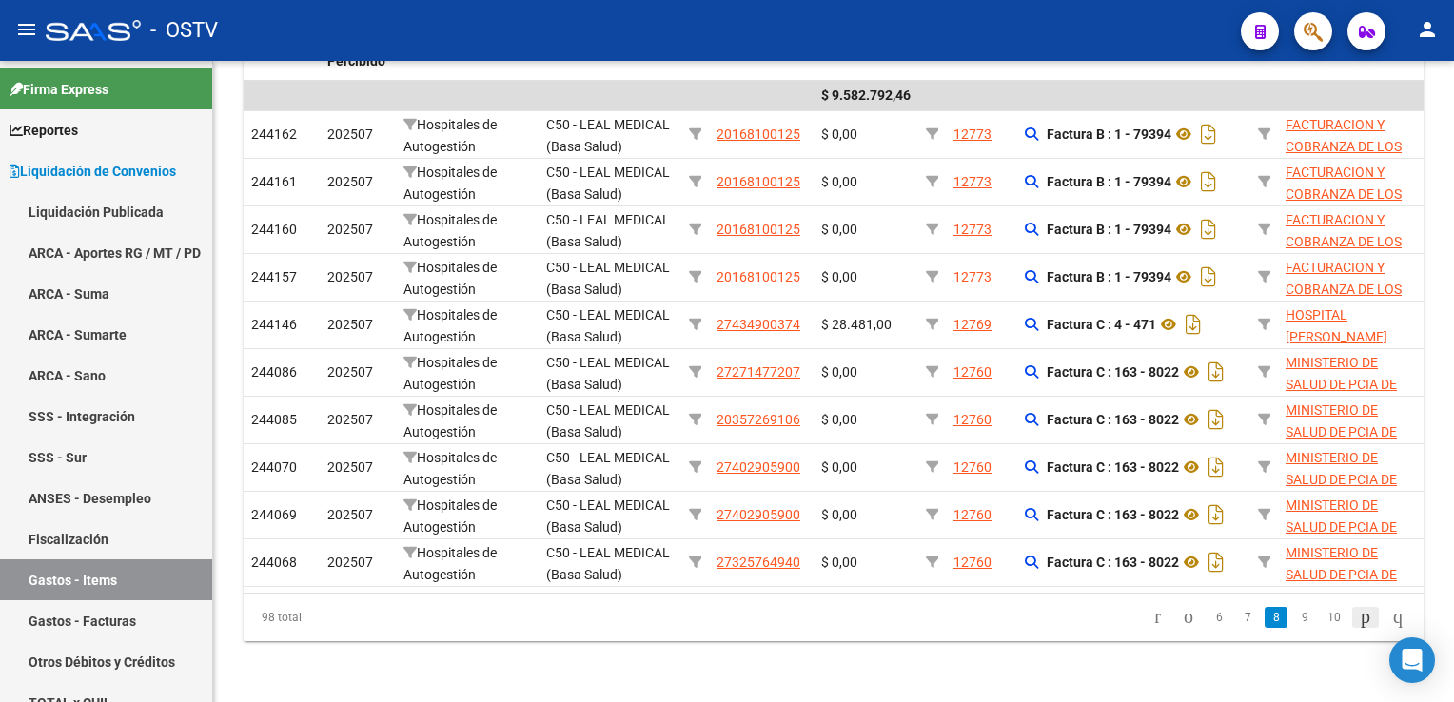
click at [1358, 616] on icon "go to next page" at bounding box center [1365, 616] width 15 height 23
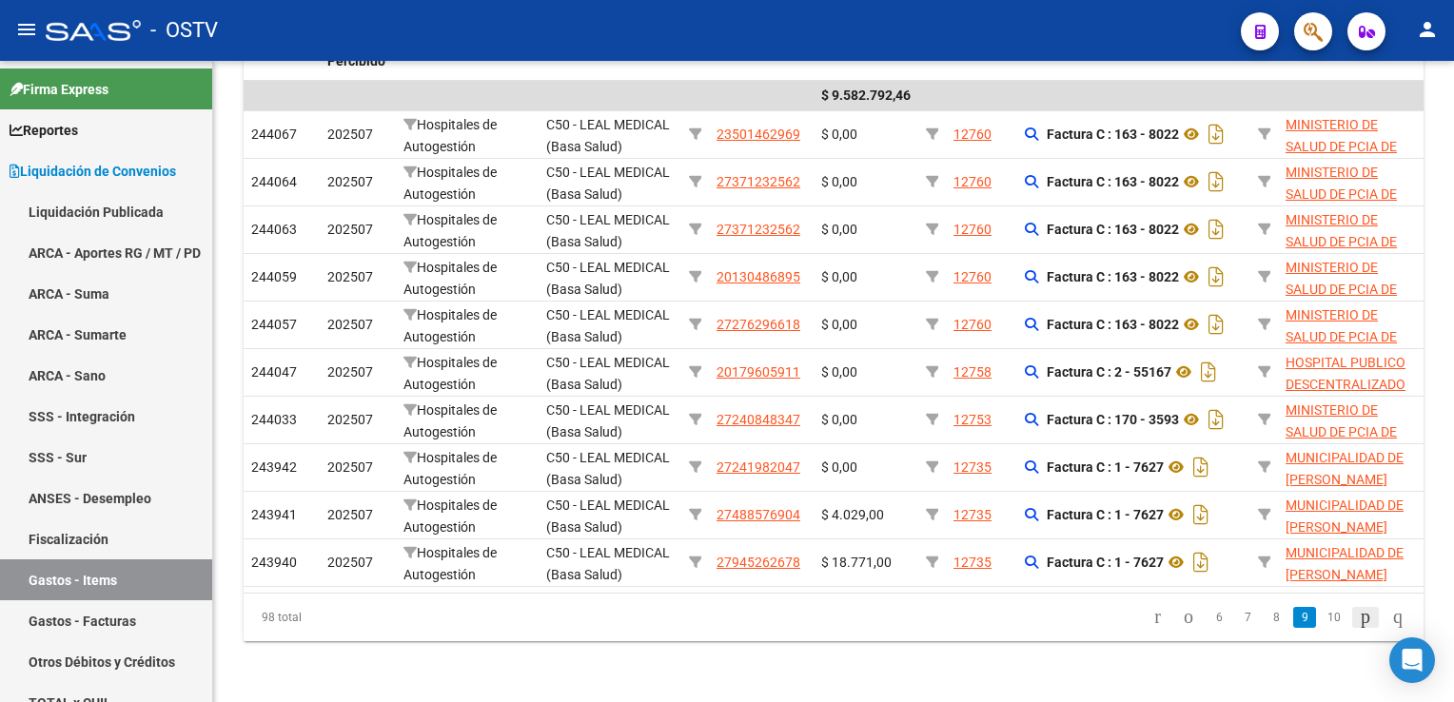
click at [1358, 616] on icon "go to next page" at bounding box center [1365, 616] width 15 height 23
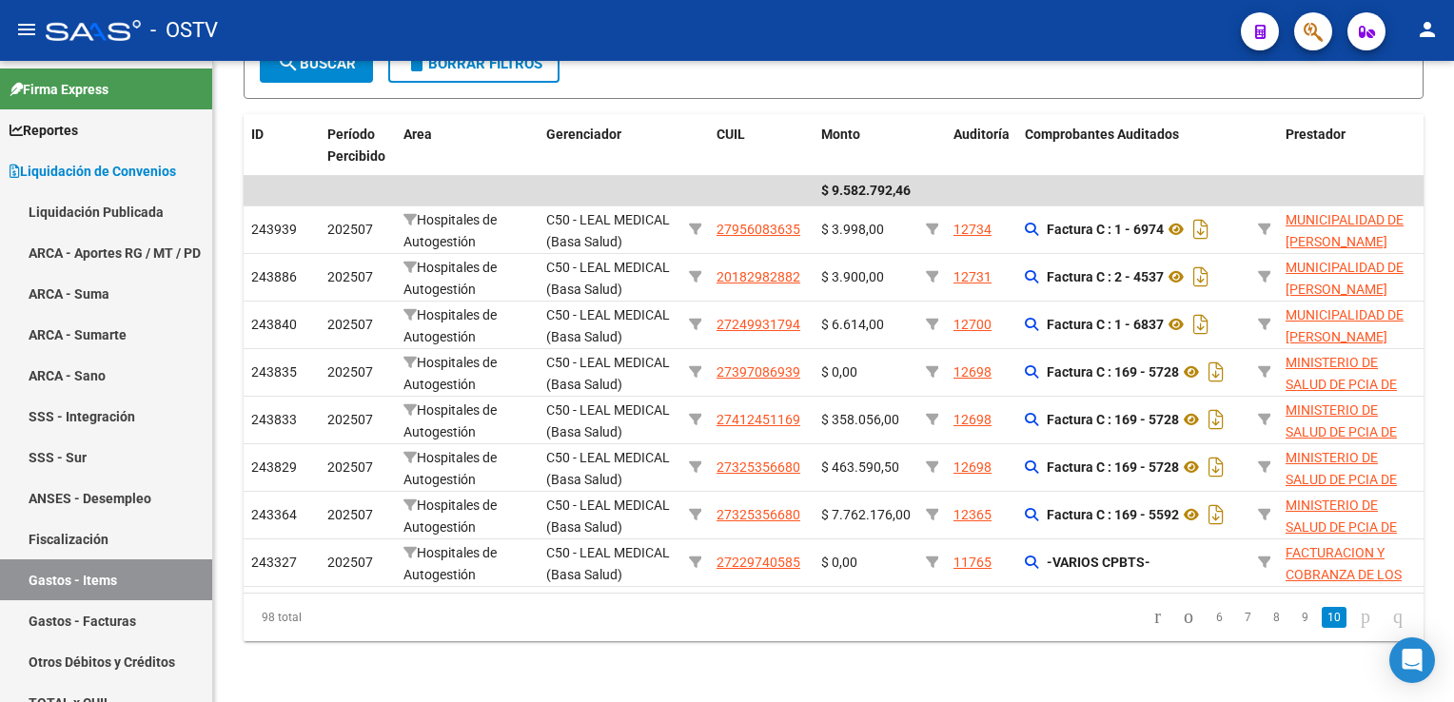
scroll to position [335, 0]
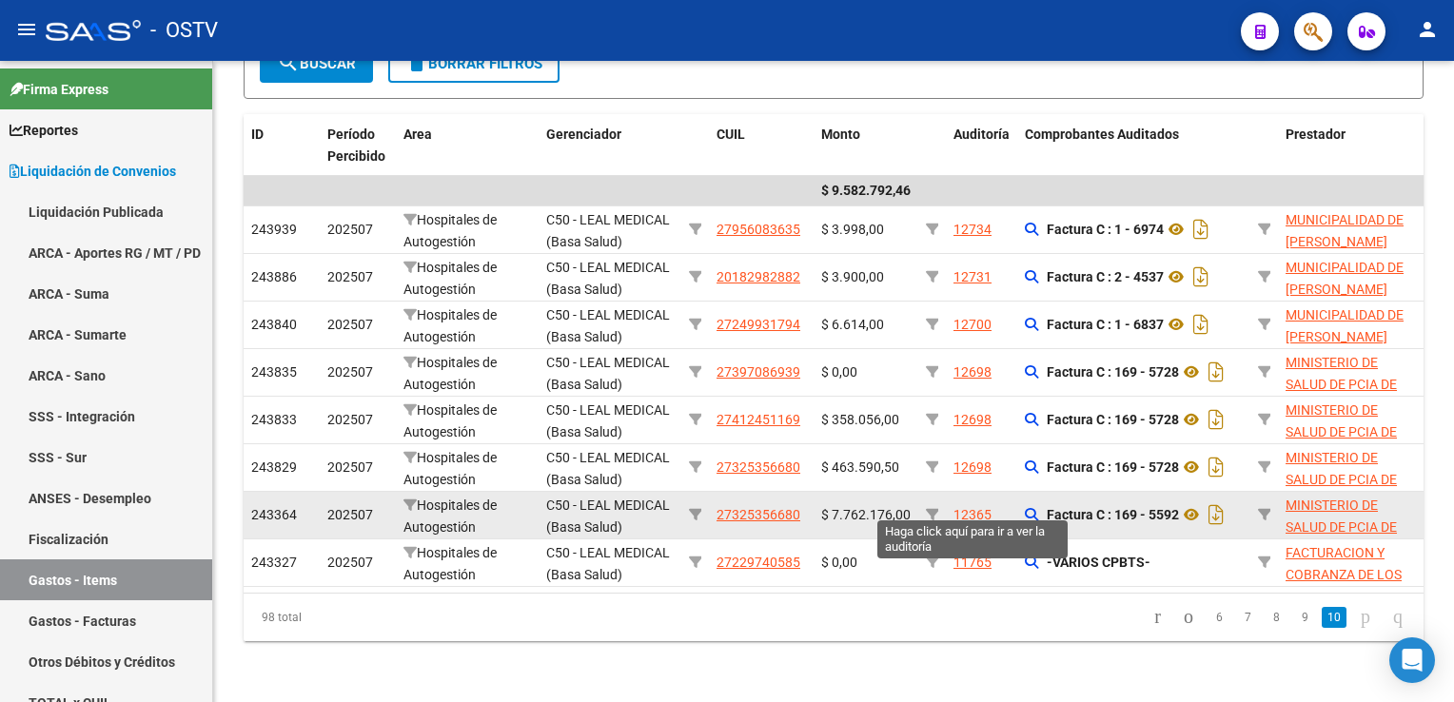
click at [972, 504] on div "12365" at bounding box center [972, 515] width 38 height 22
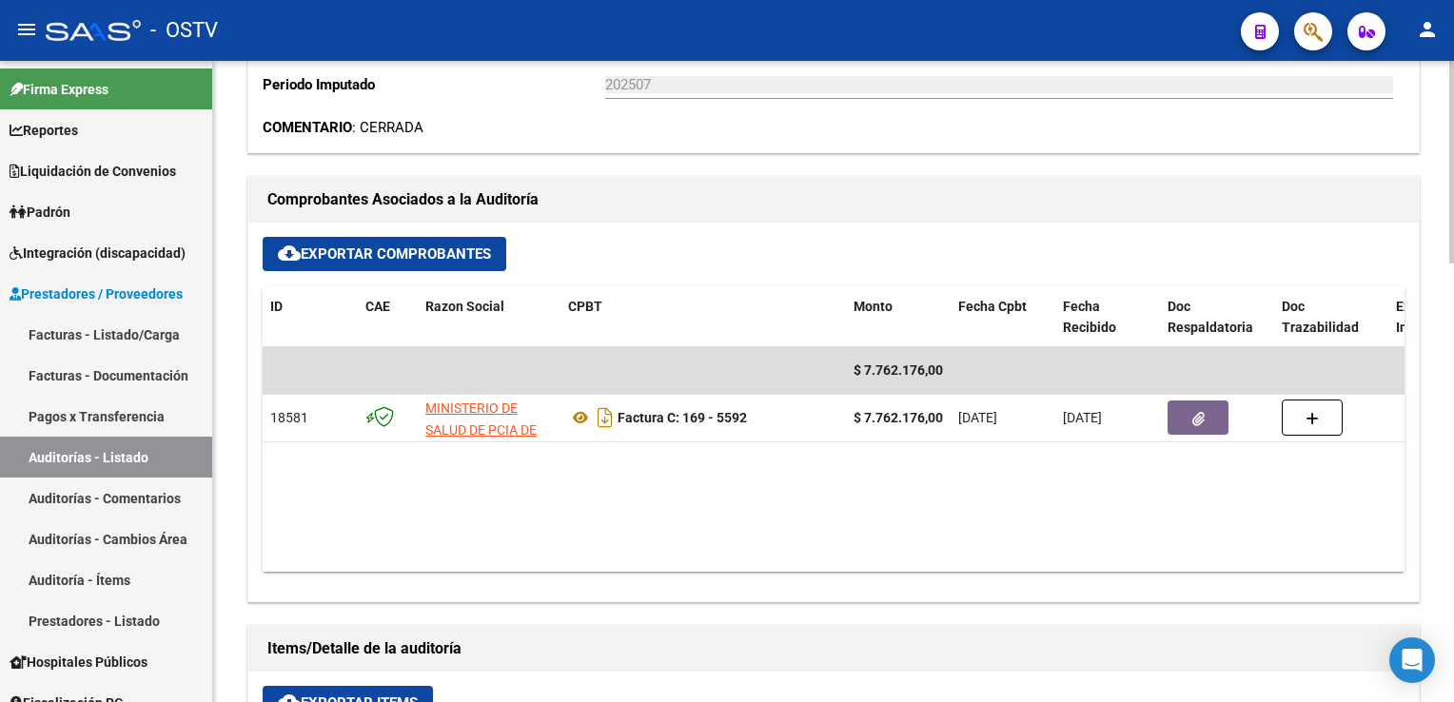
scroll to position [680, 0]
click at [1449, 430] on div at bounding box center [1451, 377] width 5 height 203
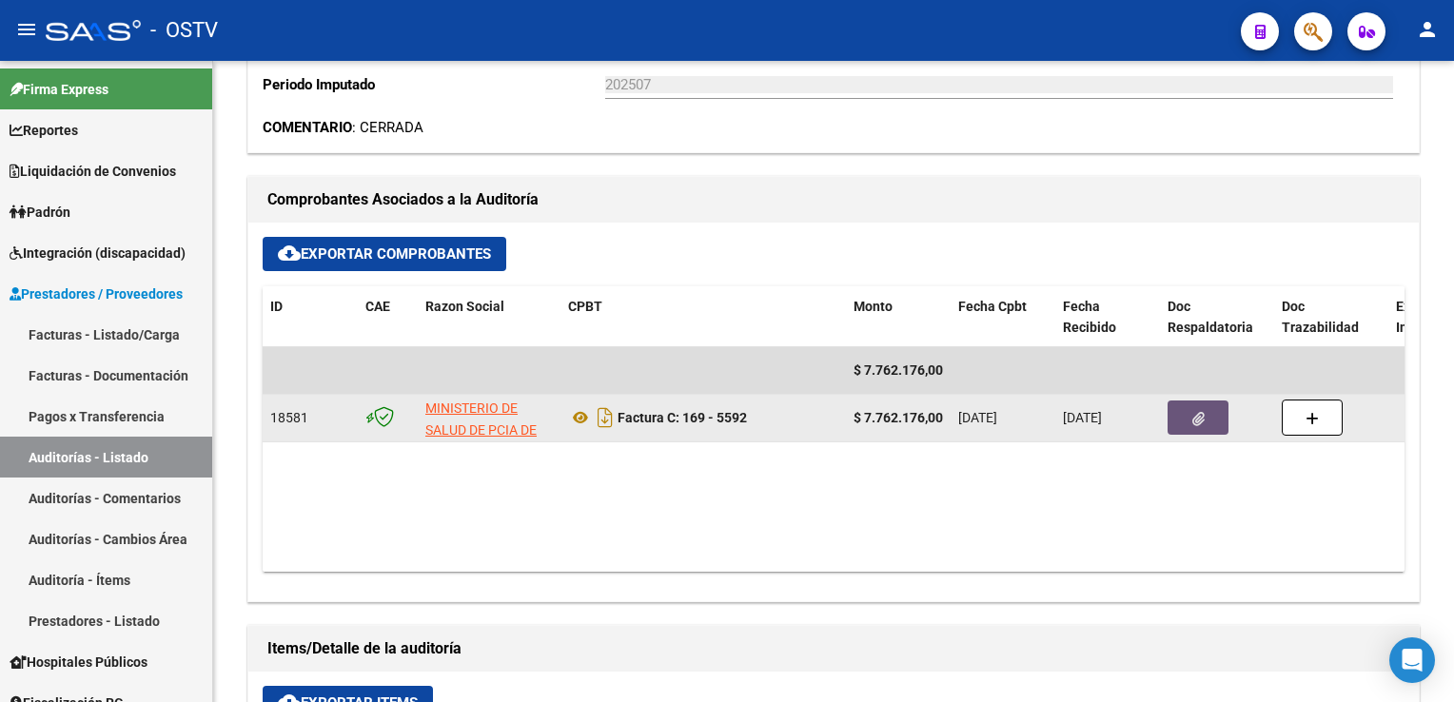
click at [1192, 416] on icon "button" at bounding box center [1198, 419] width 12 height 14
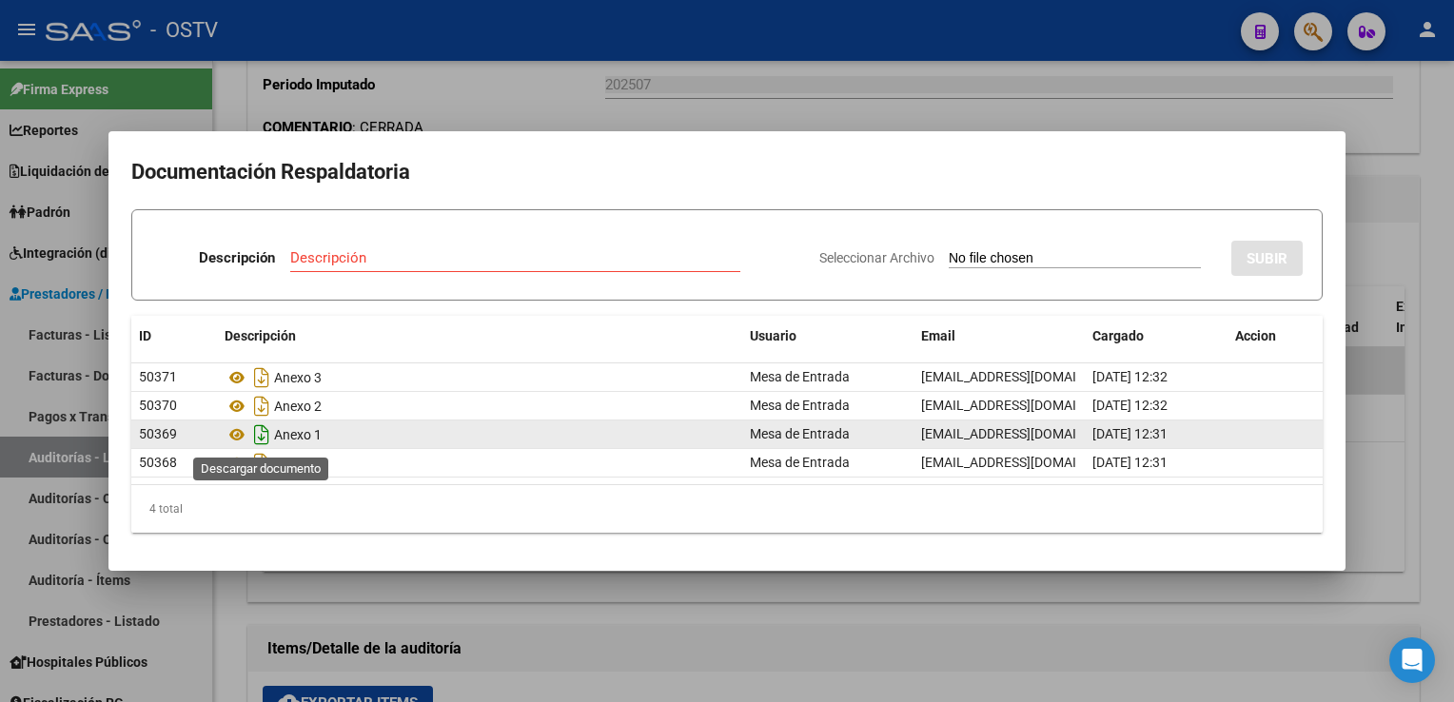
click at [260, 431] on icon "Descargar documento" at bounding box center [261, 435] width 25 height 30
click at [263, 428] on icon "Descargar documento" at bounding box center [261, 435] width 25 height 30
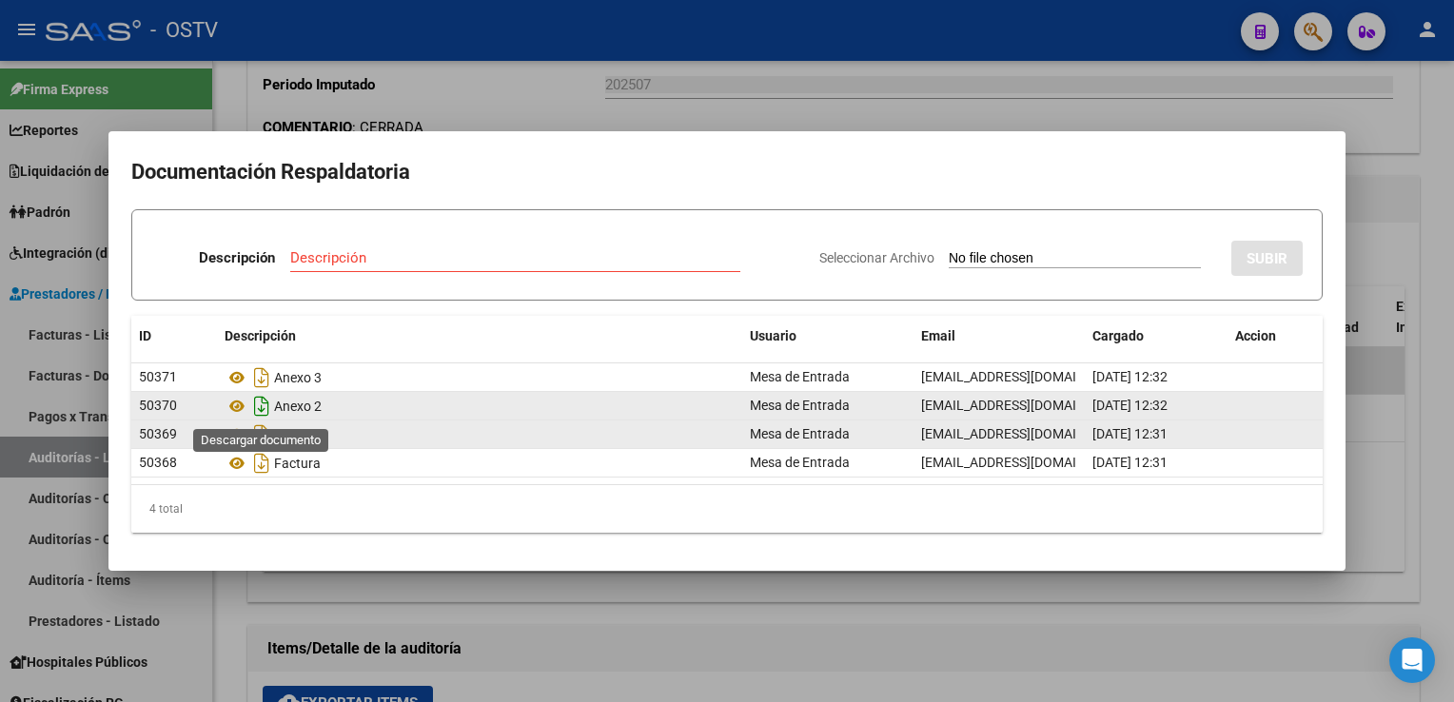
click at [261, 407] on icon "Descargar documento" at bounding box center [261, 406] width 25 height 30
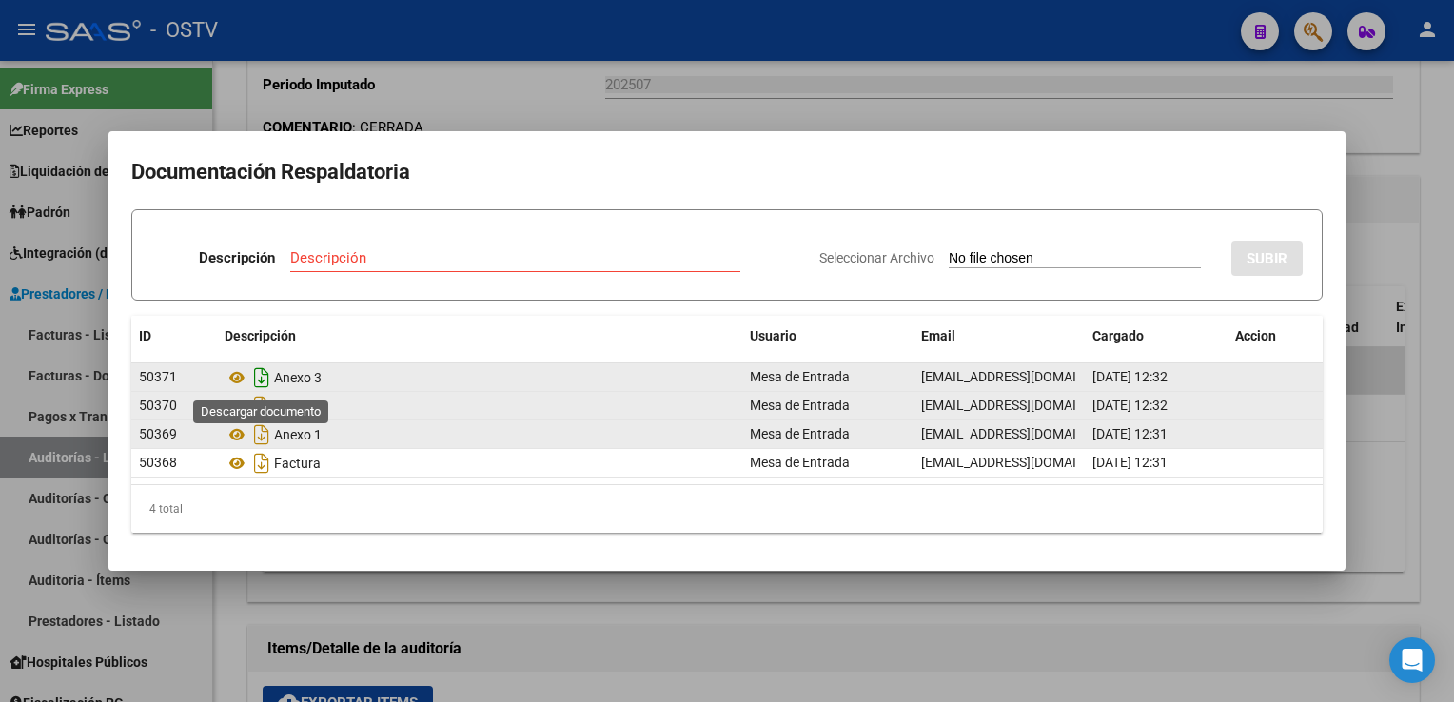
click at [261, 379] on icon "Descargar documento" at bounding box center [261, 378] width 25 height 30
click at [617, 112] on div at bounding box center [727, 351] width 1454 height 702
